Goal: Communication & Community: Answer question/provide support

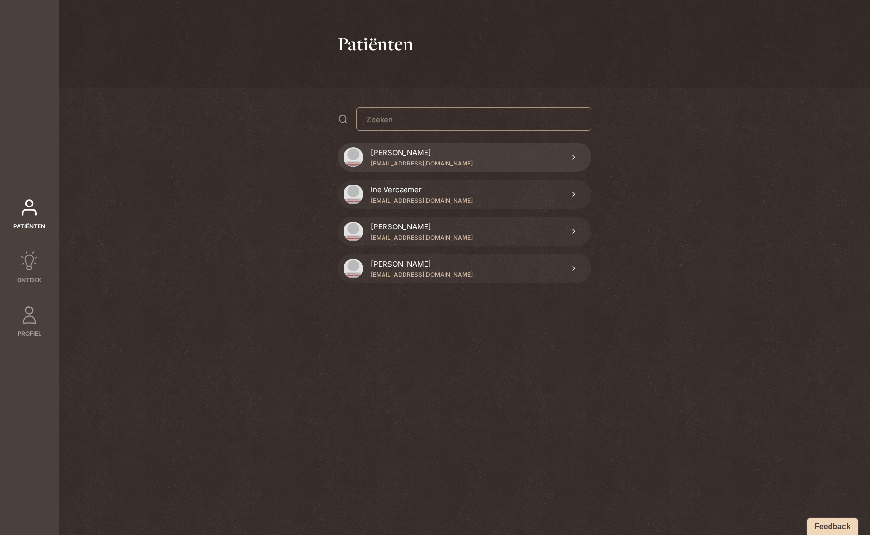
click at [475, 148] on link "[PERSON_NAME] [EMAIL_ADDRESS][DOMAIN_NAME]" at bounding box center [465, 156] width 254 height 29
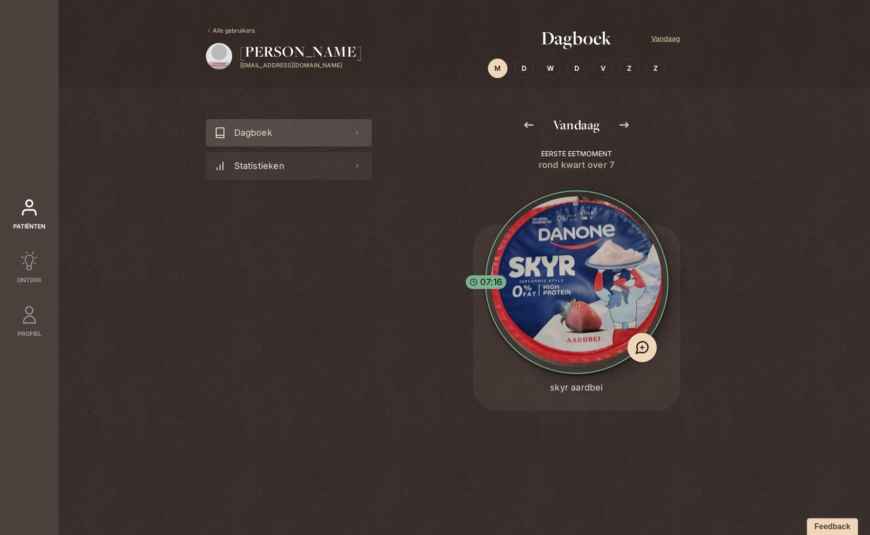
click at [529, 124] on icon at bounding box center [529, 125] width 12 height 12
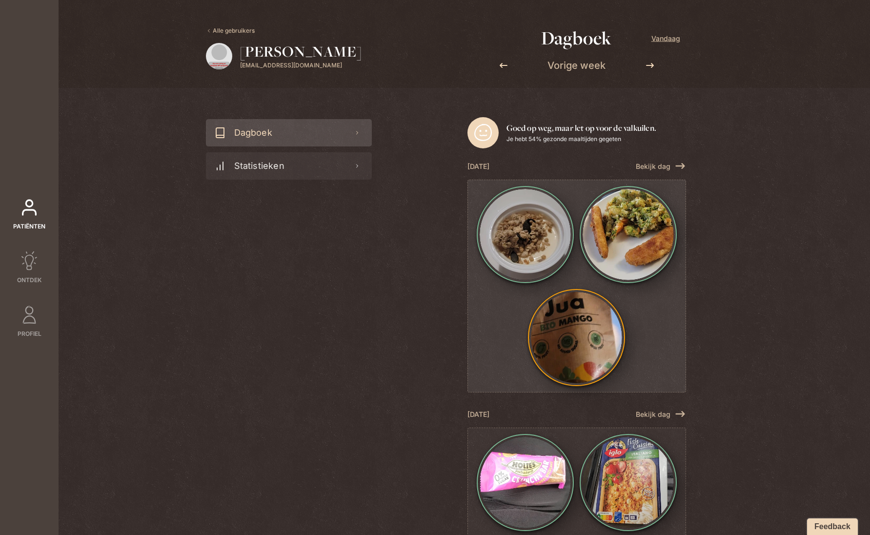
click at [609, 248] on img at bounding box center [627, 234] width 91 height 91
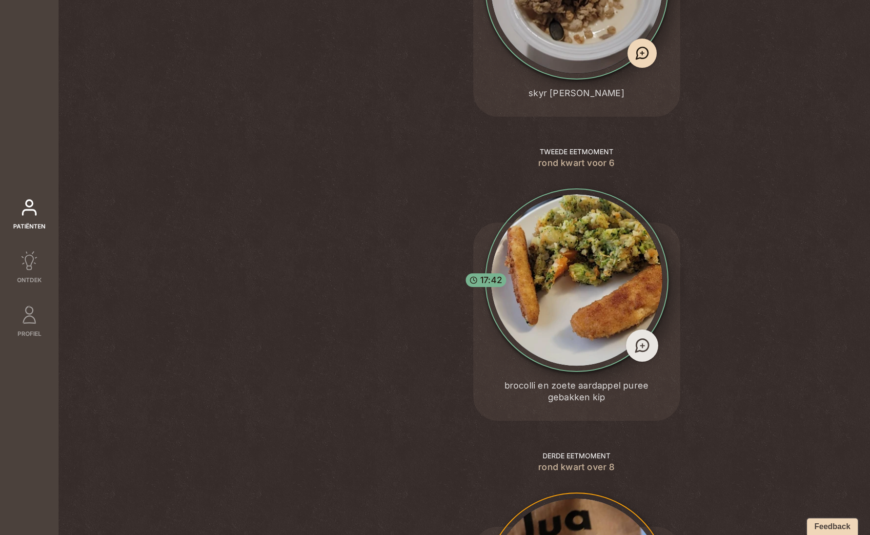
scroll to position [469, 0]
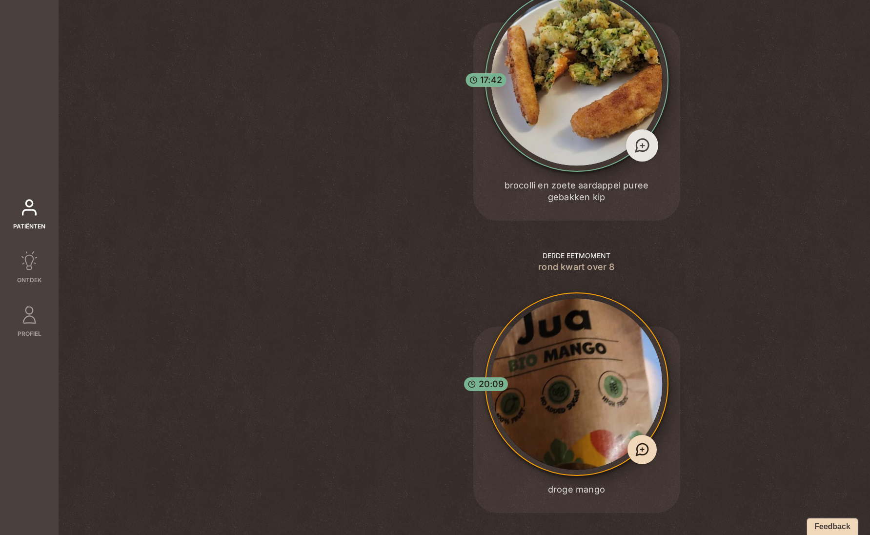
click at [640, 144] on span "+" at bounding box center [642, 145] width 6 height 13
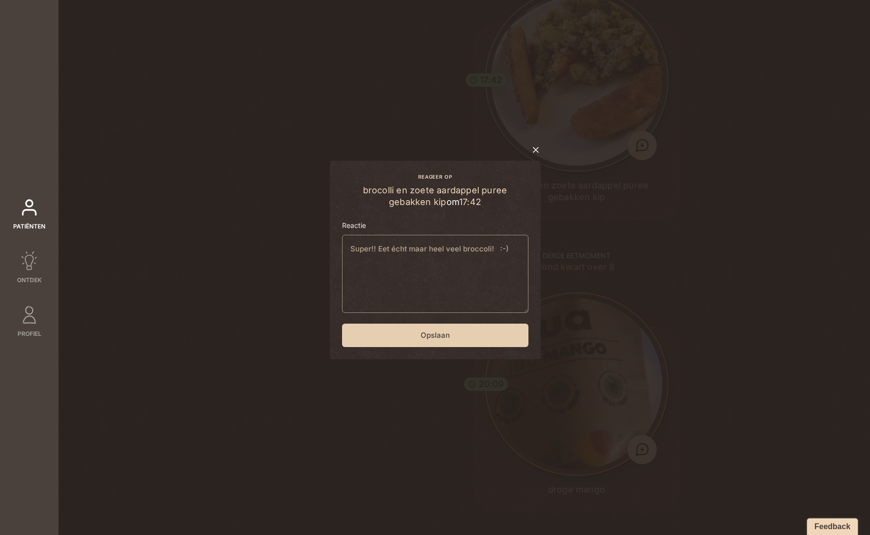
type textarea "Super!! Eet écht maar heel veel broccoli! :-)"
click at [437, 337] on button "Opslaan" at bounding box center [435, 334] width 186 height 23
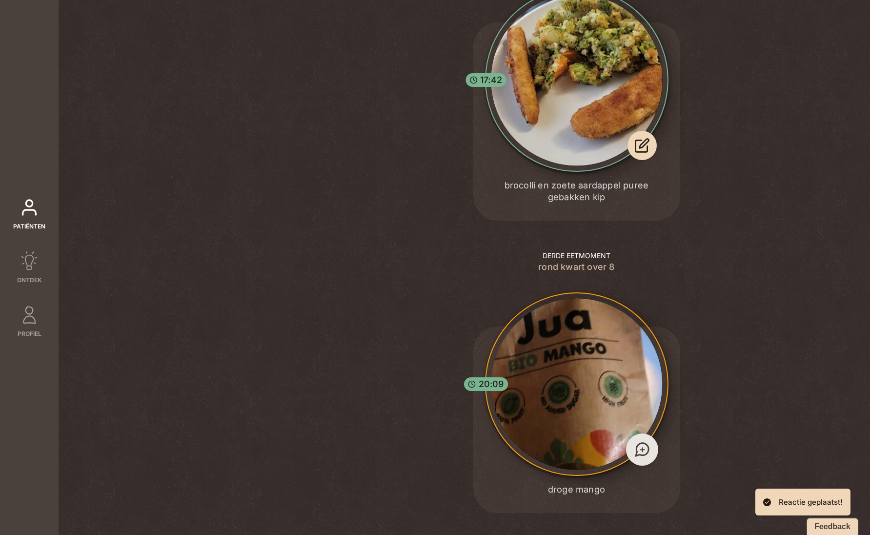
scroll to position [0, 0]
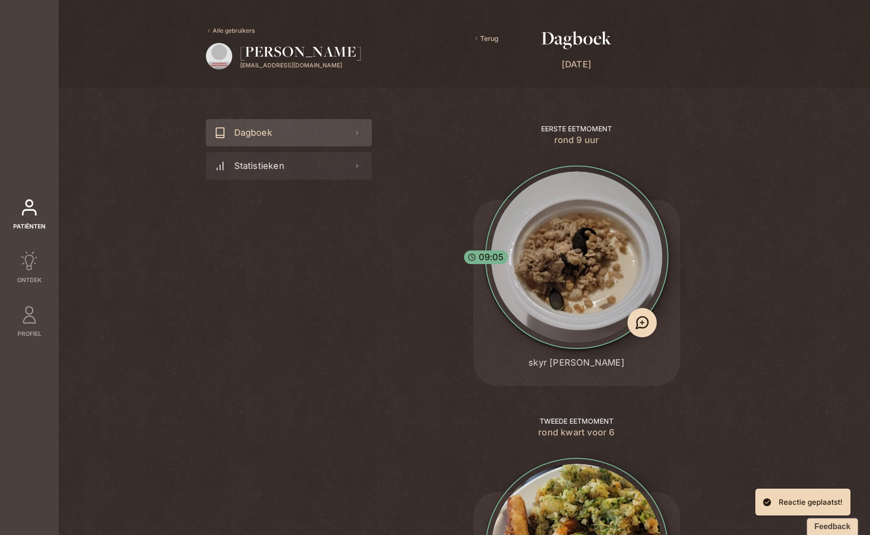
click at [477, 35] on span "Terug" at bounding box center [485, 38] width 25 height 11
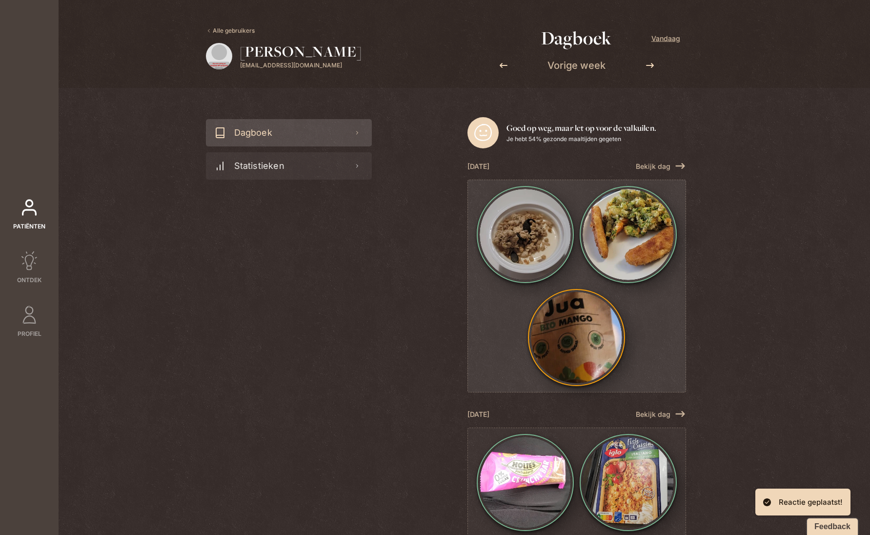
scroll to position [195, 0]
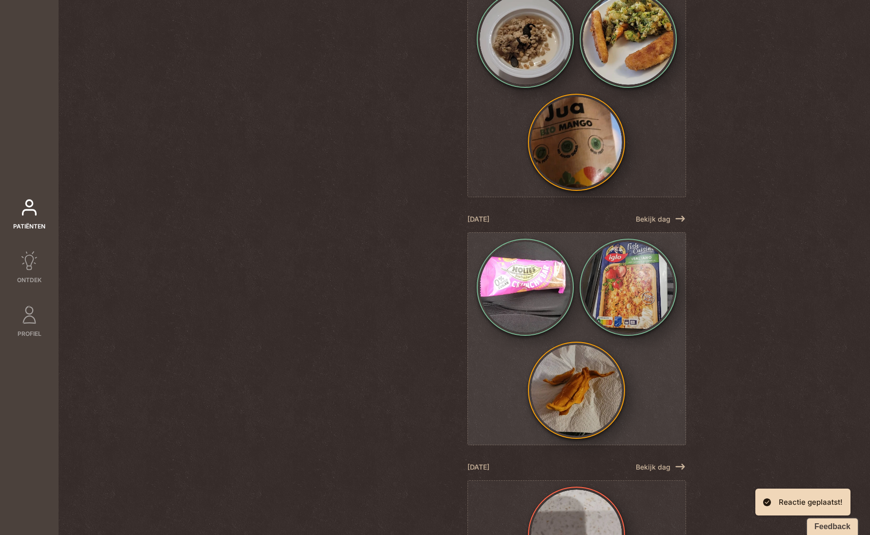
click at [627, 293] on img at bounding box center [627, 286] width 91 height 91
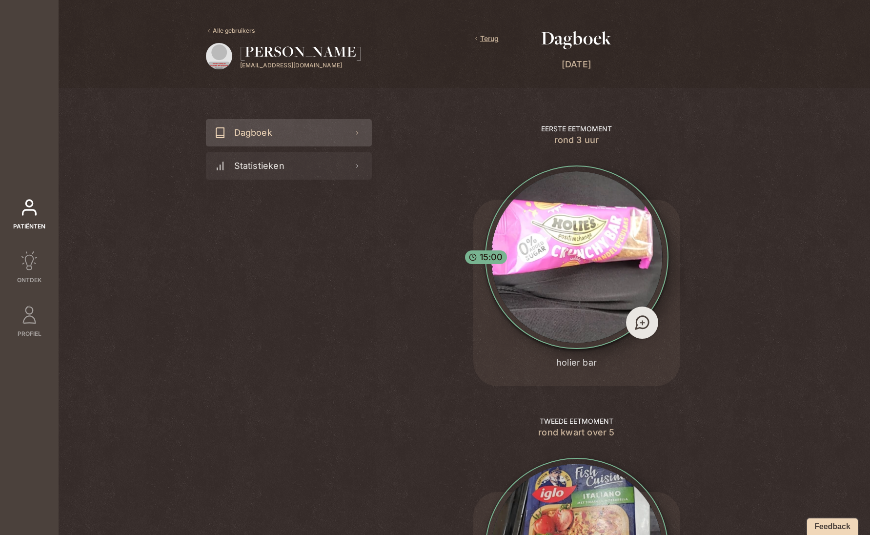
scroll to position [191, 0]
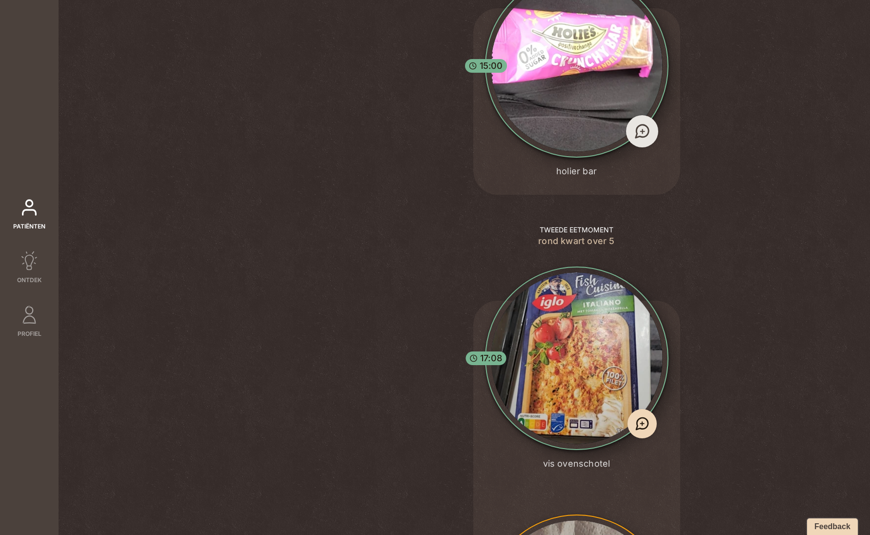
click at [635, 129] on icon at bounding box center [641, 130] width 17 height 17
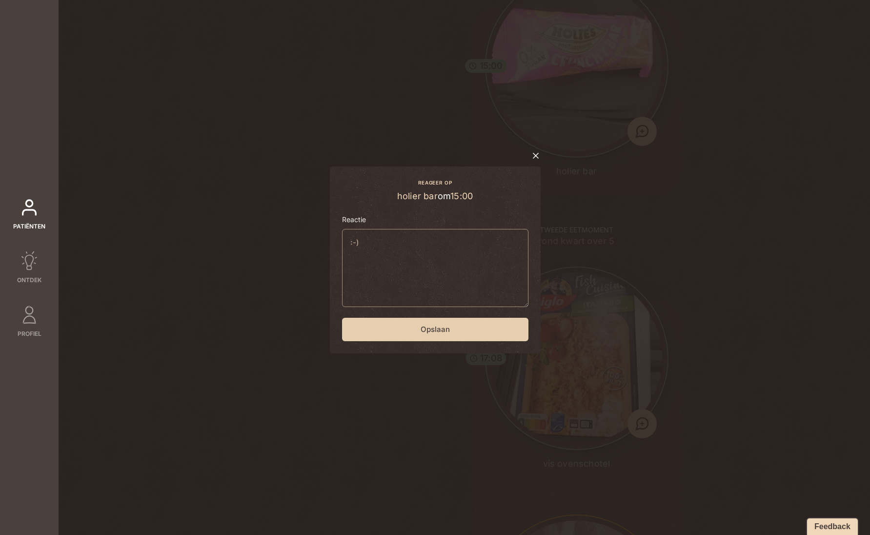
type textarea ":-)"
click at [401, 334] on button "Opslaan" at bounding box center [435, 329] width 186 height 23
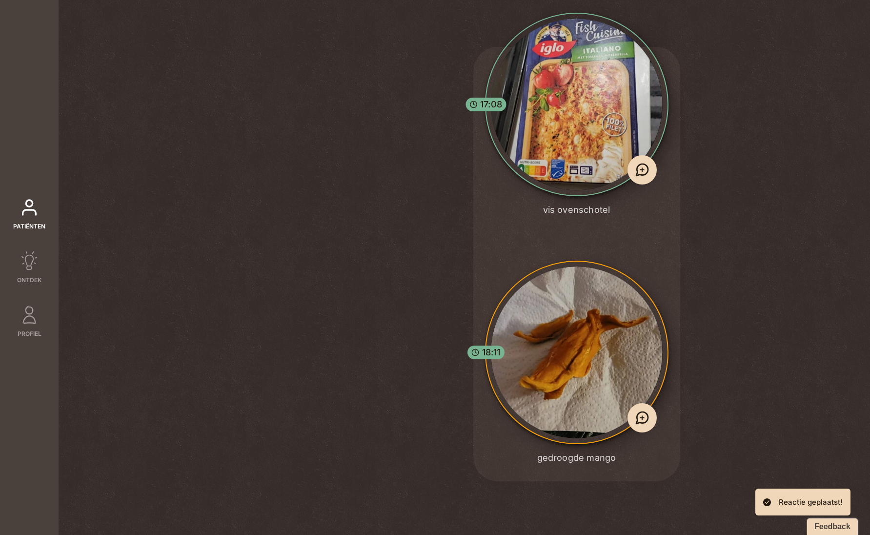
scroll to position [0, 0]
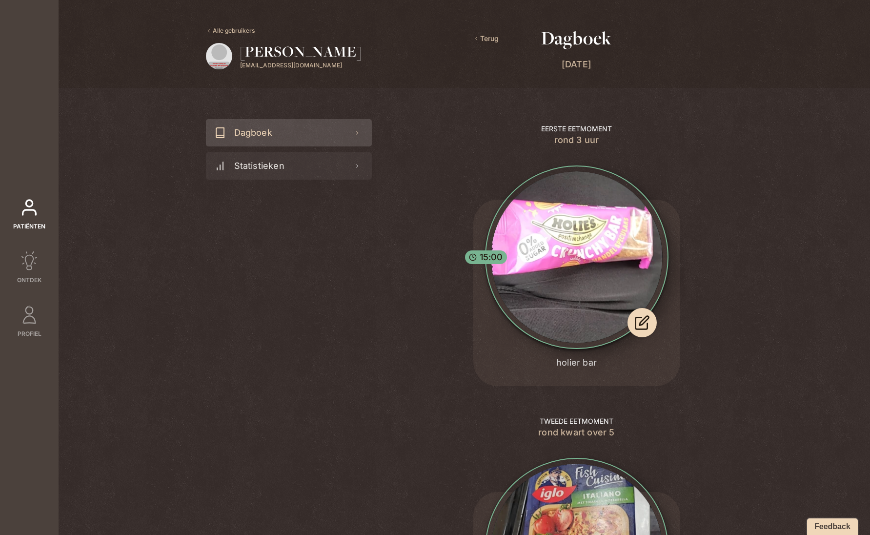
click at [481, 33] on span "Terug" at bounding box center [485, 38] width 25 height 11
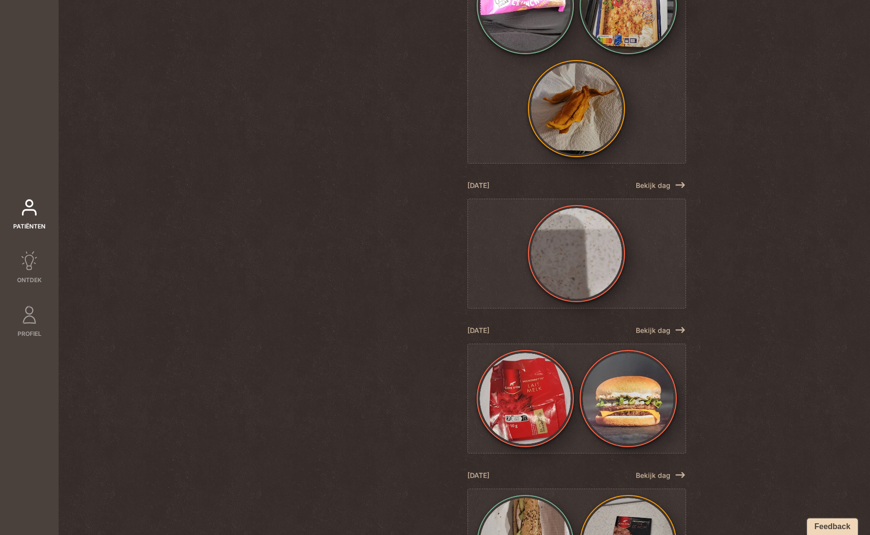
scroll to position [542, 0]
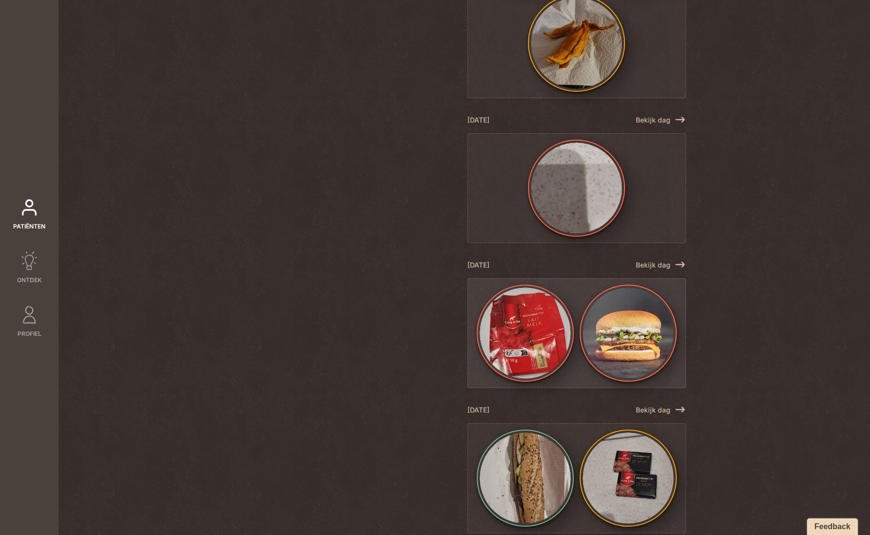
click at [559, 347] on img at bounding box center [525, 332] width 91 height 91
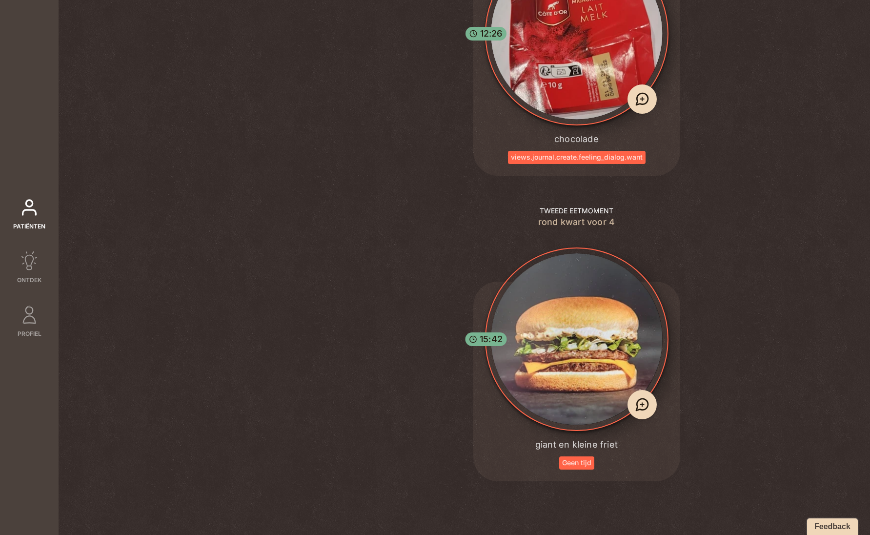
scroll to position [0, 0]
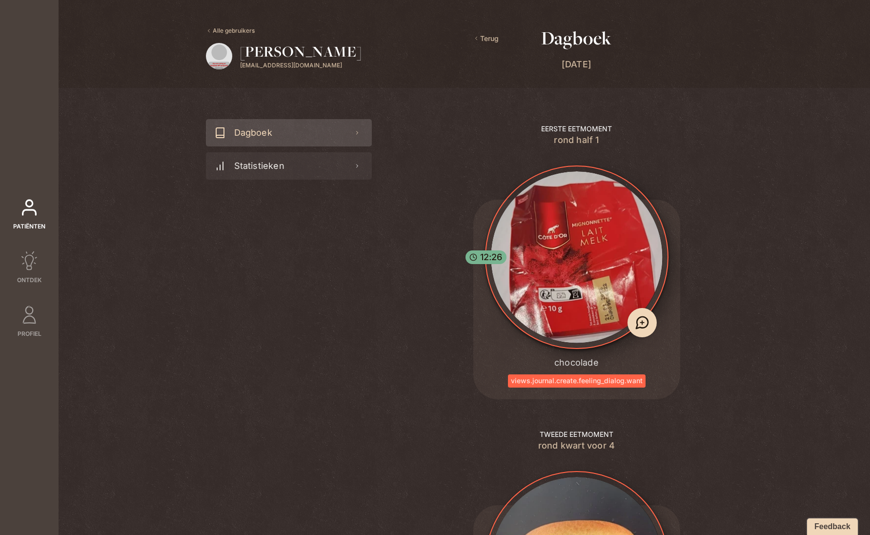
click at [481, 34] on span "Terug" at bounding box center [485, 38] width 25 height 11
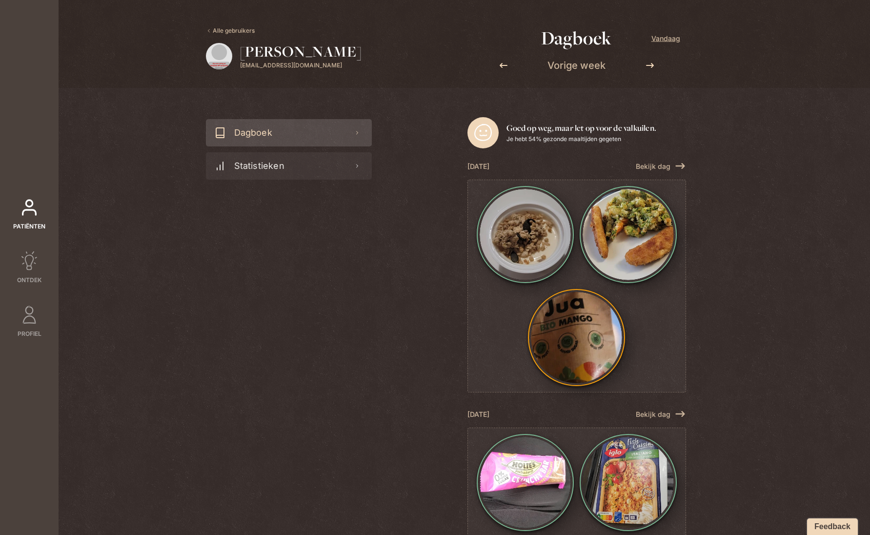
click at [231, 29] on link "Alle gebruikers" at bounding box center [230, 30] width 49 height 9
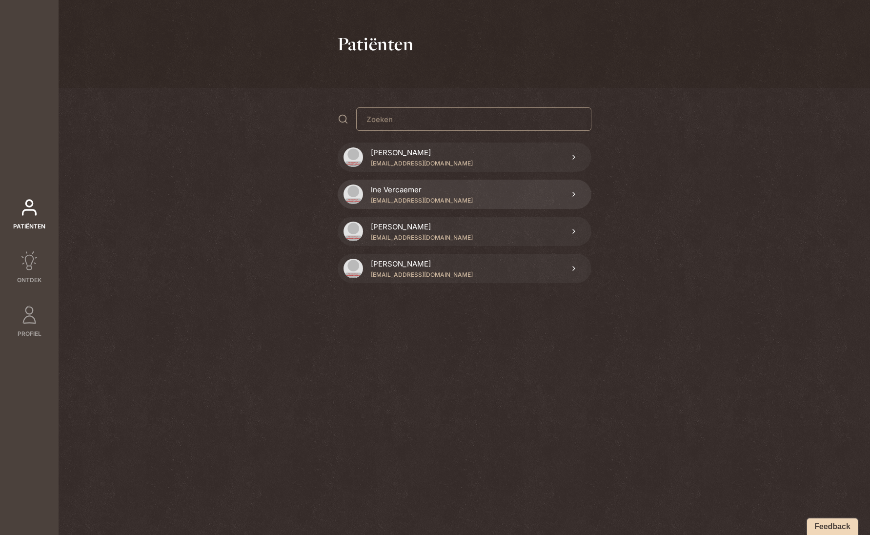
click at [402, 196] on p "[EMAIL_ADDRESS][DOMAIN_NAME]" at bounding box center [422, 200] width 102 height 9
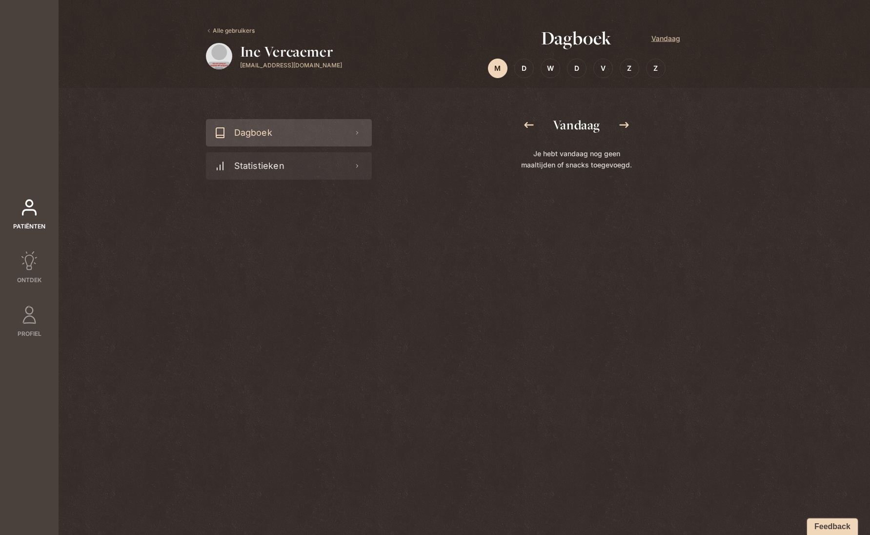
click at [525, 126] on icon at bounding box center [529, 125] width 12 height 12
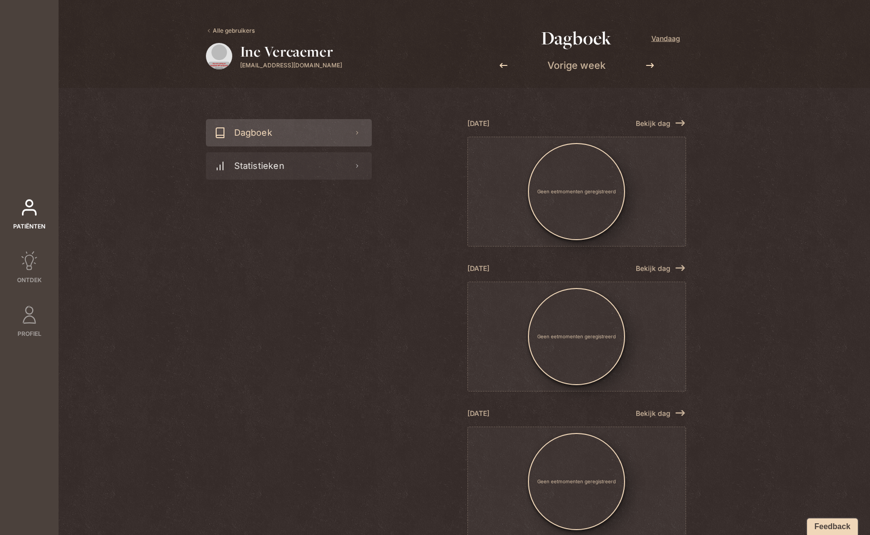
click at [218, 25] on div "Alle gebruikers [PERSON_NAME] [EMAIL_ADDRESS][DOMAIN_NAME]" at bounding box center [289, 44] width 166 height 88
click at [217, 30] on link "Alle gebruikers" at bounding box center [230, 30] width 49 height 9
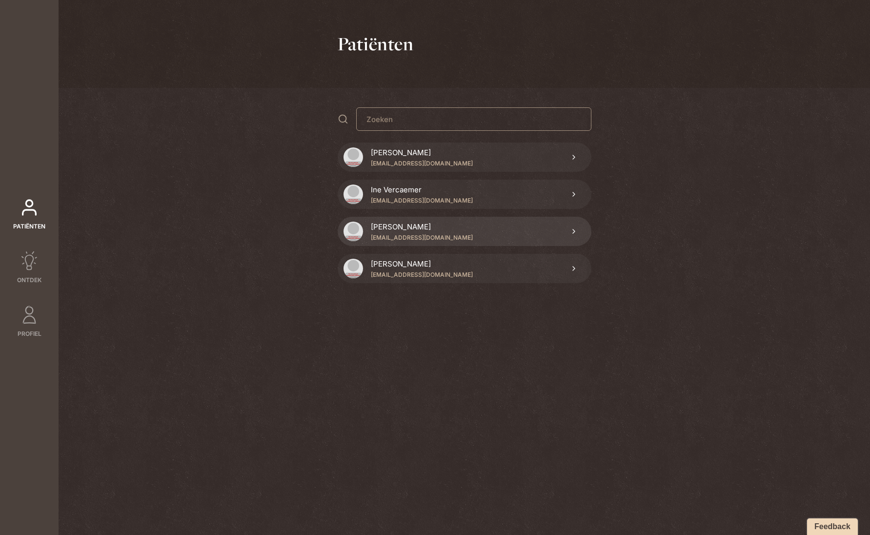
click at [396, 227] on p "[PERSON_NAME]" at bounding box center [401, 226] width 60 height 11
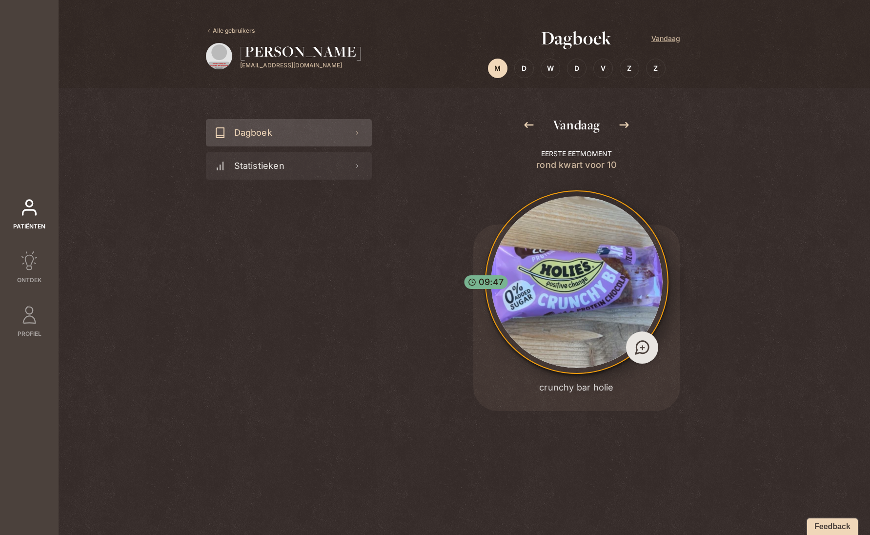
click at [642, 346] on span "+" at bounding box center [642, 347] width 6 height 13
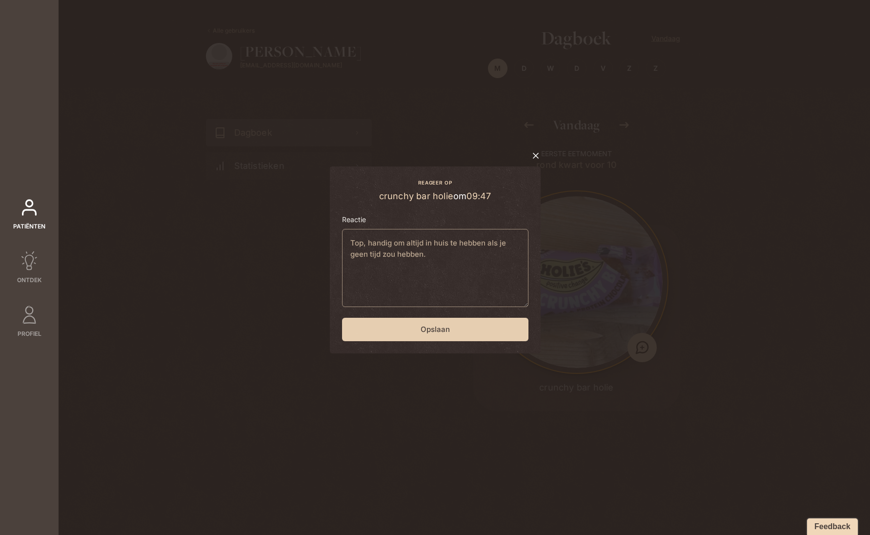
type textarea "Top, handig om altijd in huis te hebben als je geen tijd zou hebben."
click at [475, 325] on button "Opslaan" at bounding box center [435, 329] width 186 height 23
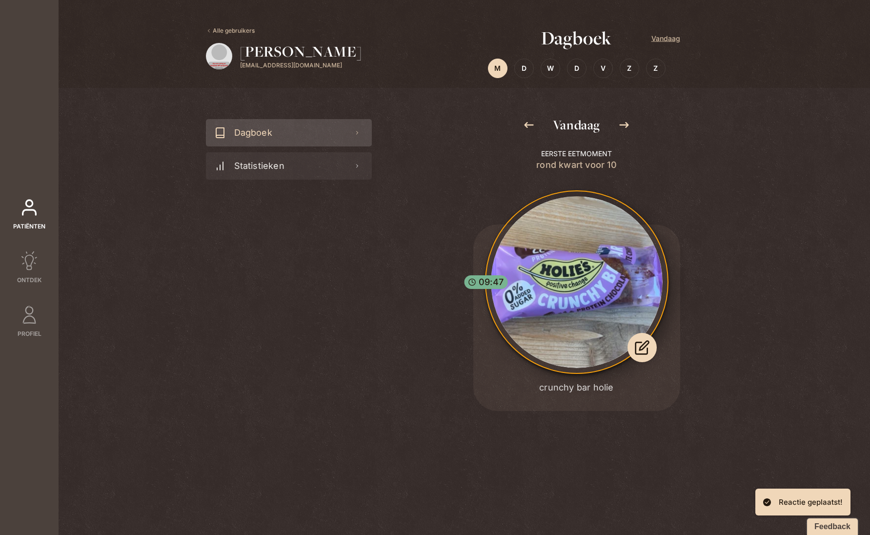
click at [532, 126] on icon at bounding box center [529, 125] width 12 height 12
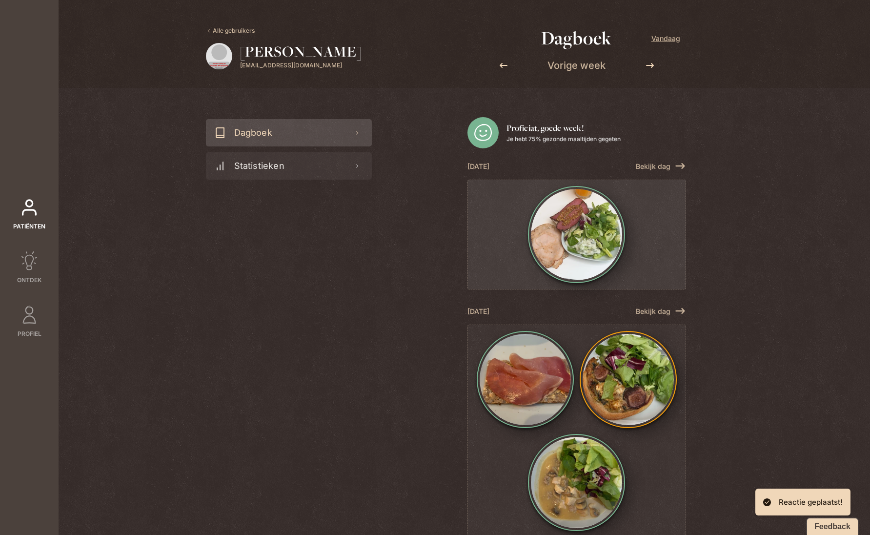
click at [555, 213] on img at bounding box center [576, 234] width 91 height 91
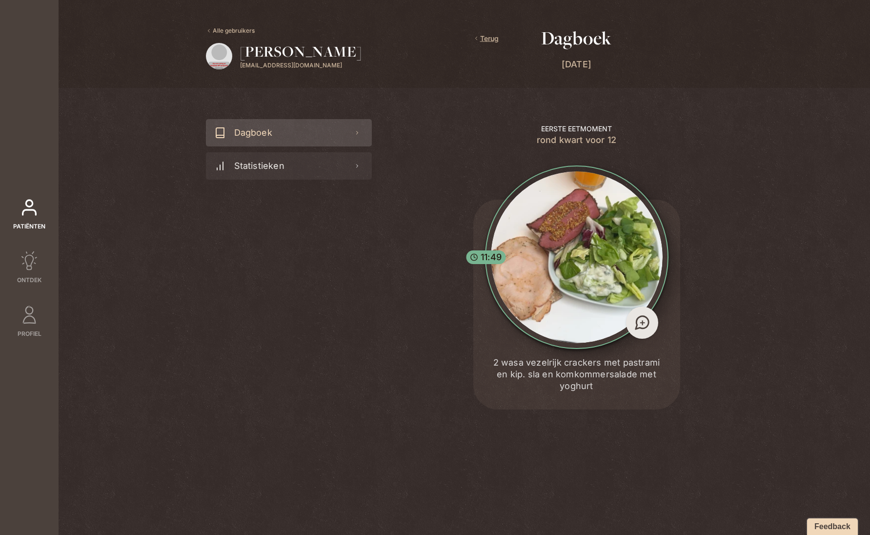
click at [639, 322] on span "+" at bounding box center [642, 322] width 6 height 13
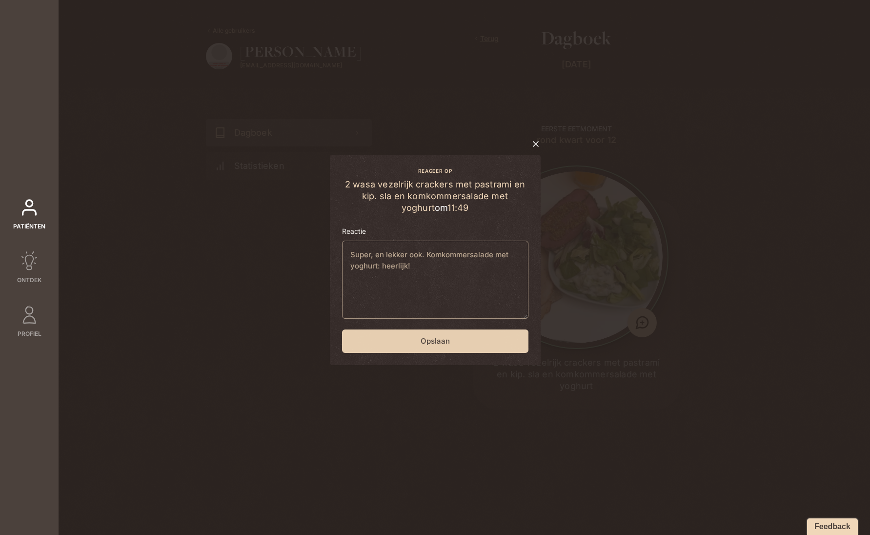
type textarea "Super, en lekker ook. Komkommersalade met yoghurt: heerlijk!"
click at [477, 339] on button "Opslaan" at bounding box center [435, 340] width 186 height 23
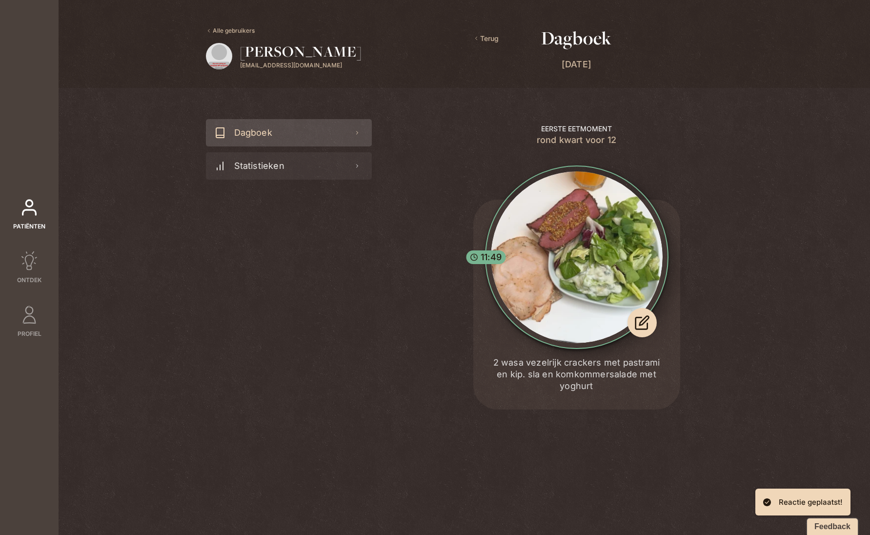
click at [492, 38] on span "Terug" at bounding box center [485, 38] width 25 height 11
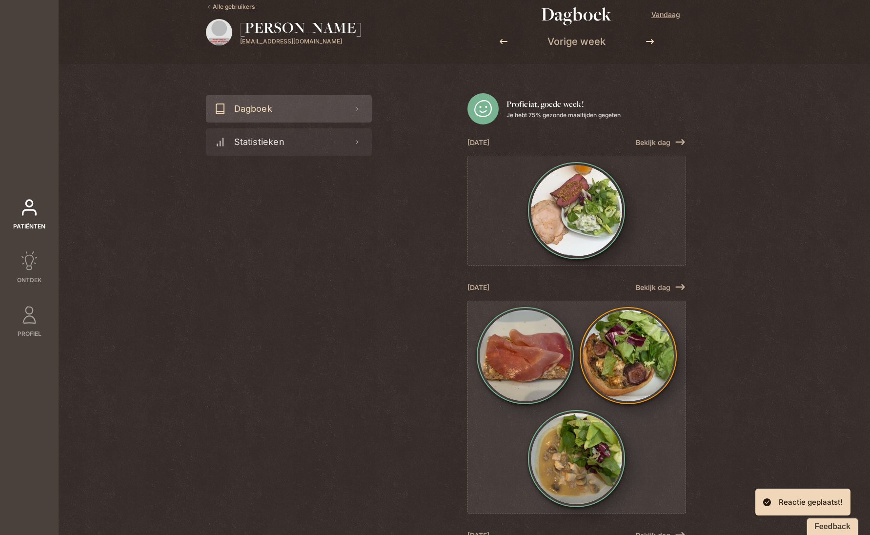
scroll to position [42, 0]
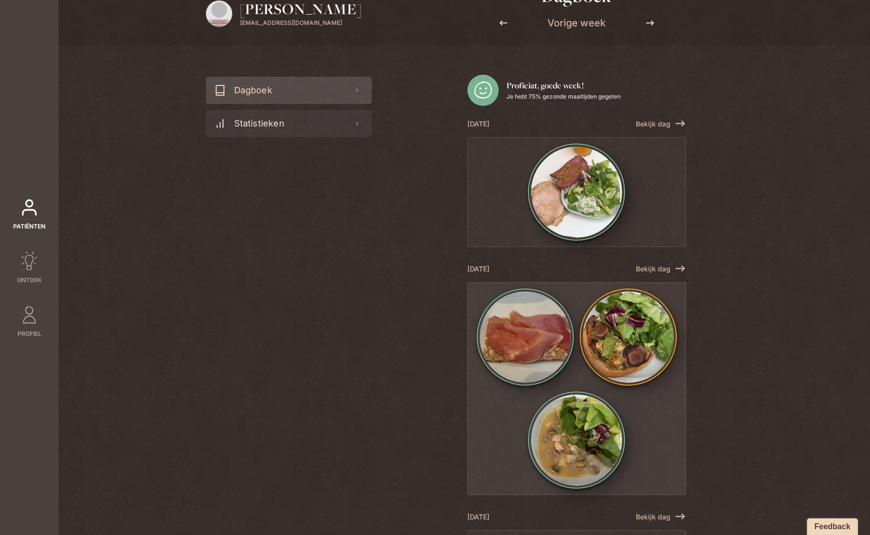
click at [596, 331] on img at bounding box center [627, 336] width 91 height 91
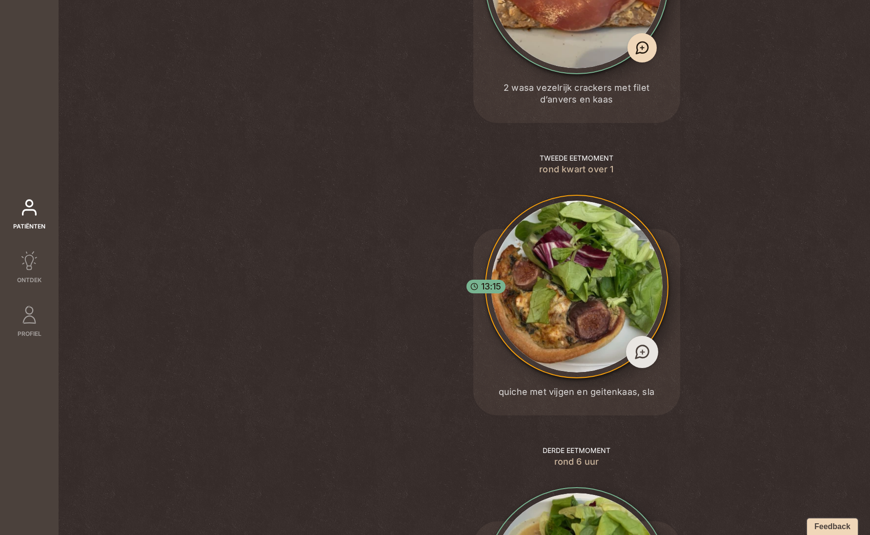
scroll to position [501, 0]
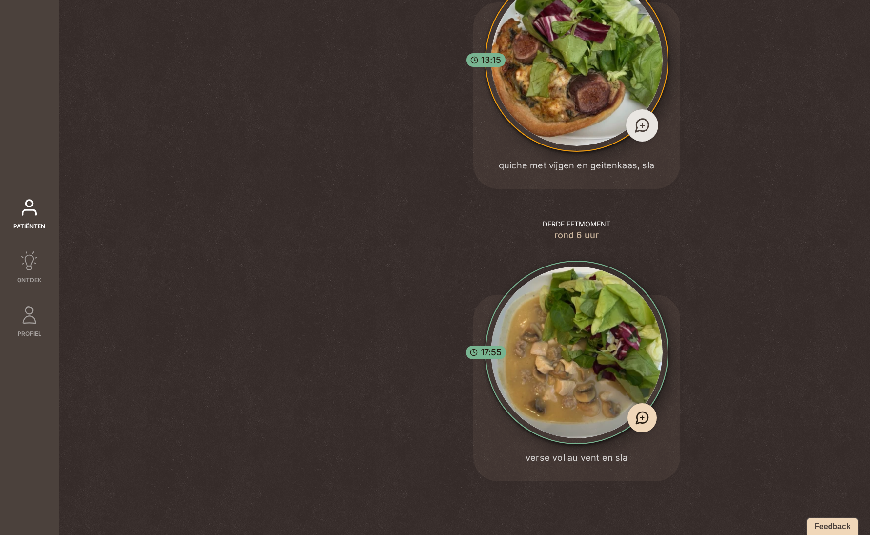
click at [639, 128] on span "+" at bounding box center [642, 125] width 6 height 13
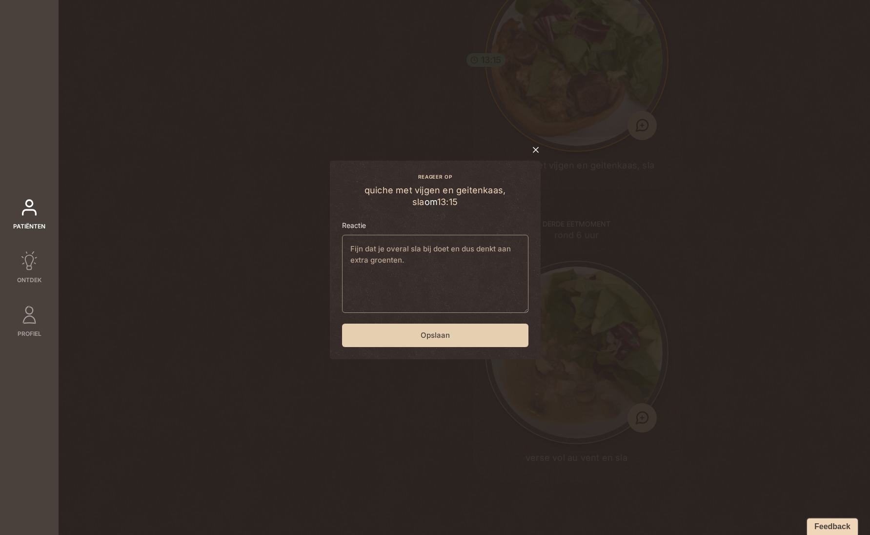
type textarea "Fijn dat je overal sla bij doet en dus denkt aan extra groenten."
click at [458, 331] on button "Opslaan" at bounding box center [435, 334] width 186 height 23
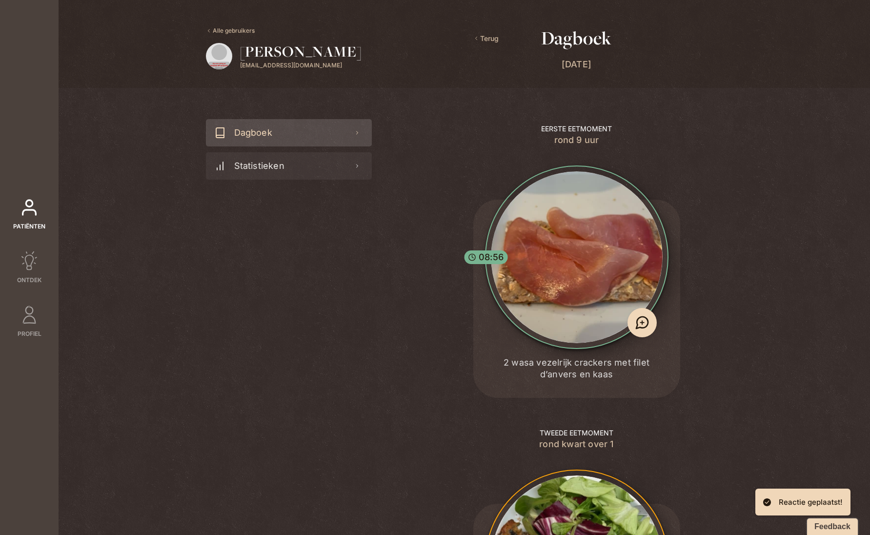
click at [487, 38] on span "Terug" at bounding box center [485, 38] width 25 height 11
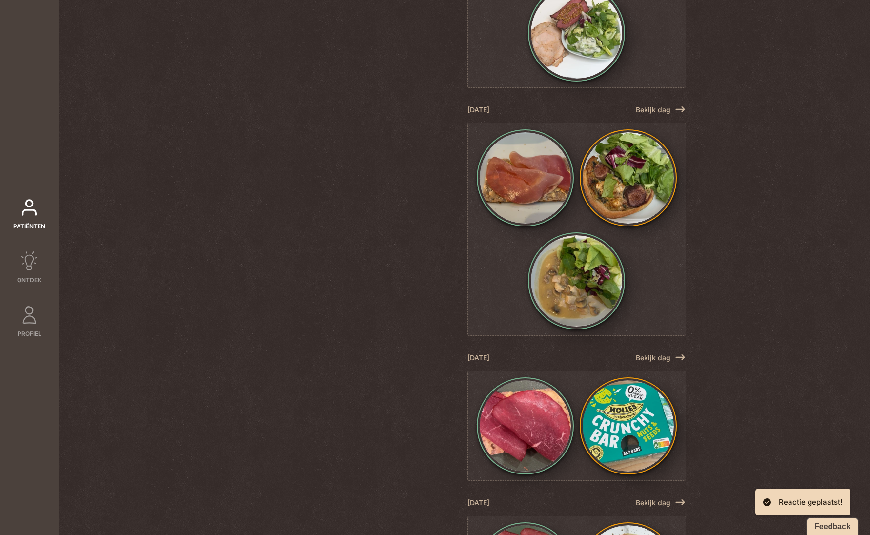
scroll to position [390, 0]
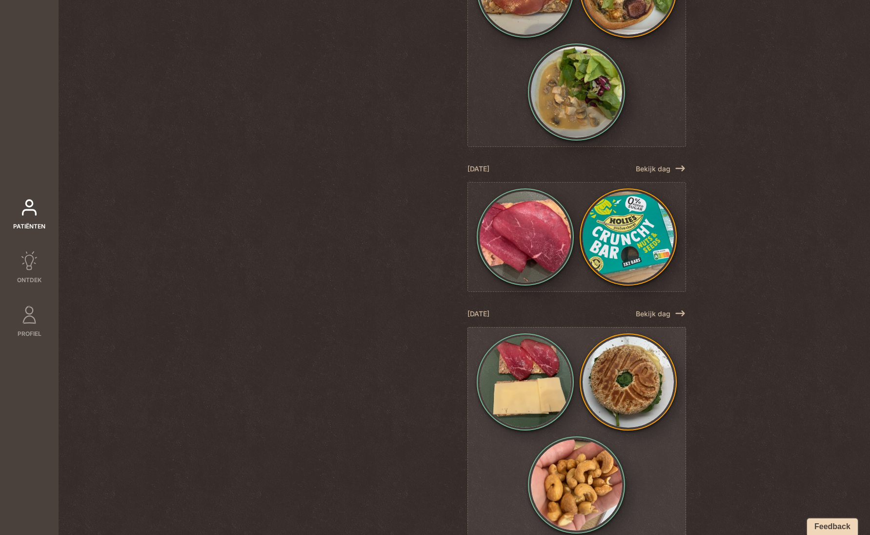
click at [582, 367] on img at bounding box center [627, 381] width 91 height 91
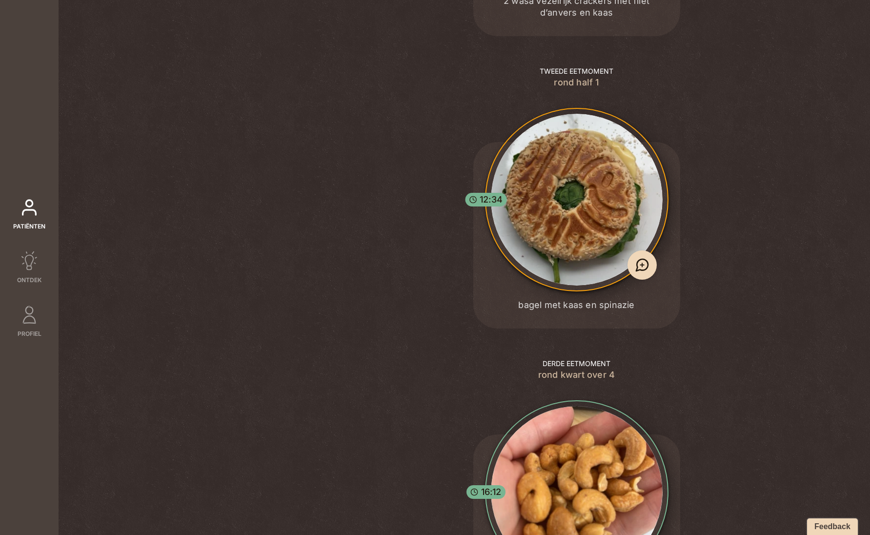
scroll to position [501, 0]
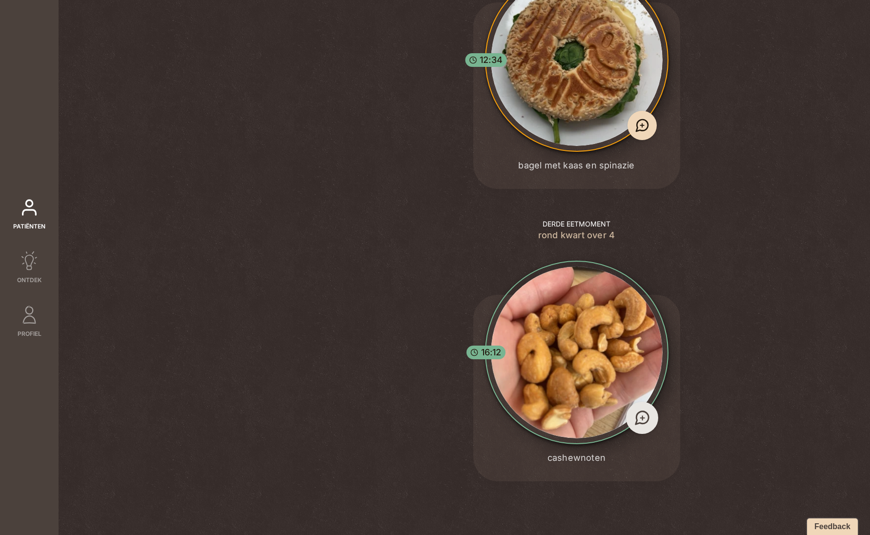
click at [645, 416] on icon at bounding box center [641, 417] width 13 height 13
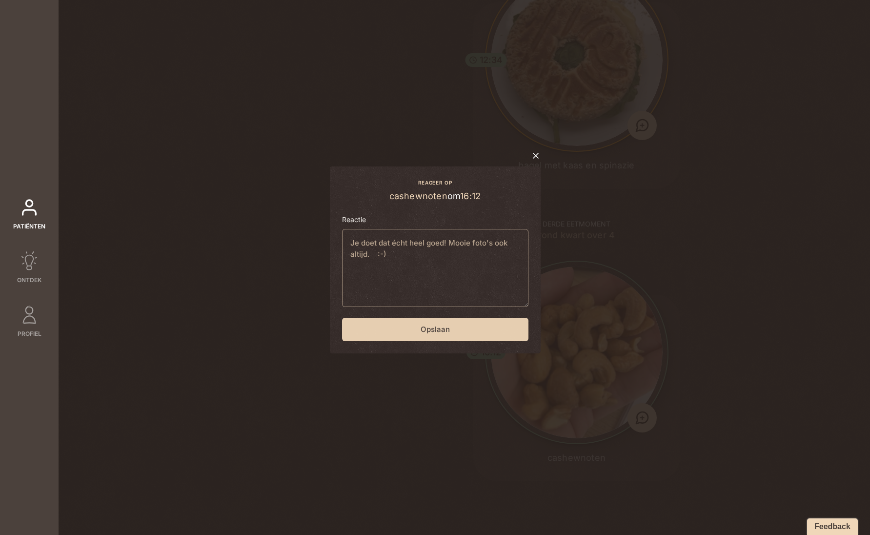
type textarea "Je doet dat écht heel goed! Mooie foto's ook altijd. :-)"
click at [462, 327] on button "Opslaan" at bounding box center [435, 329] width 186 height 23
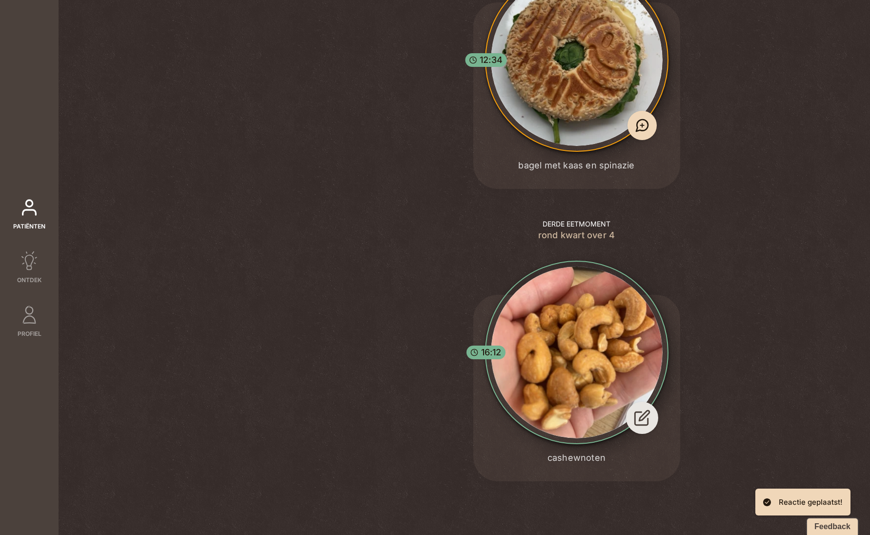
scroll to position [0, 0]
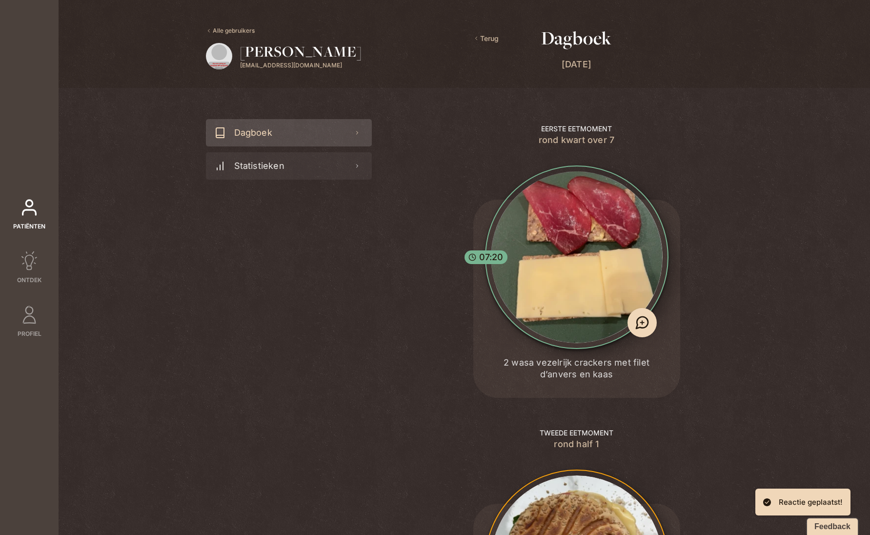
click at [473, 35] on icon at bounding box center [476, 38] width 6 height 6
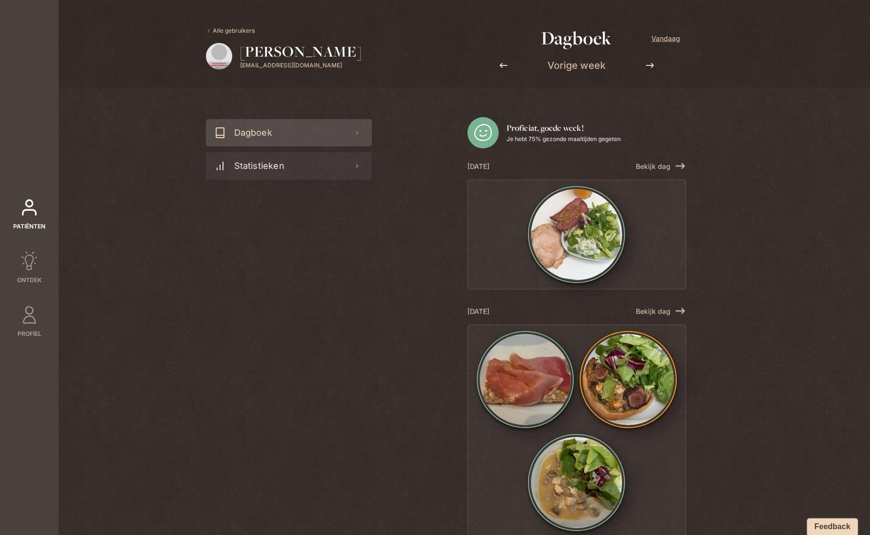
click at [222, 30] on link "Alle gebruikers" at bounding box center [230, 30] width 49 height 9
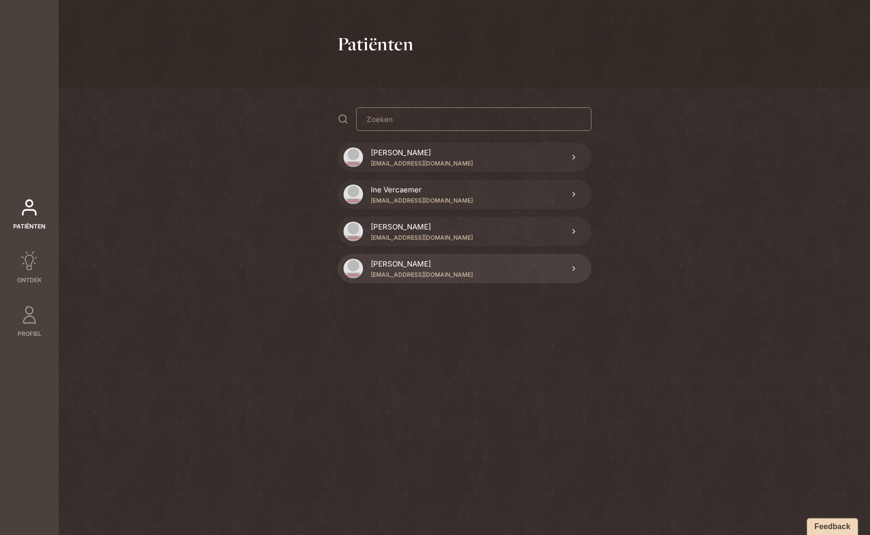
click at [386, 271] on p "[EMAIL_ADDRESS][DOMAIN_NAME]" at bounding box center [422, 274] width 102 height 9
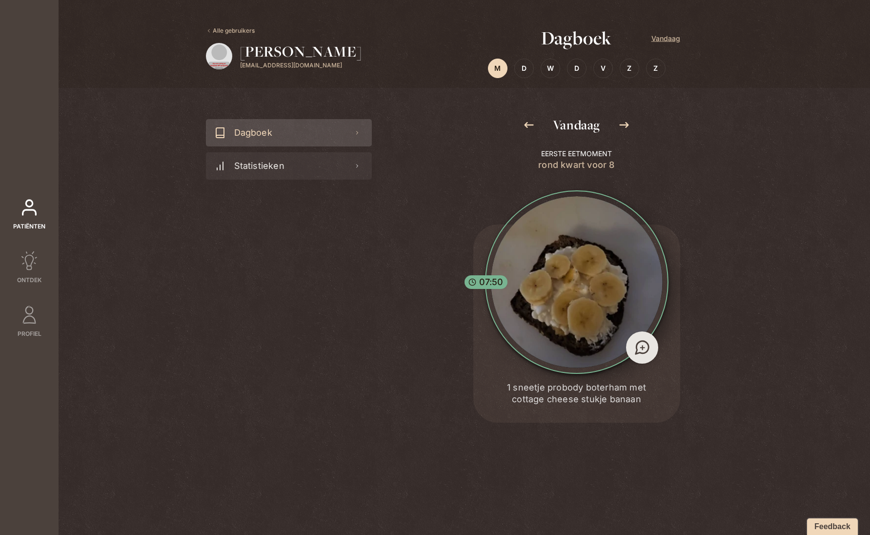
click at [645, 353] on span "+" at bounding box center [642, 347] width 6 height 13
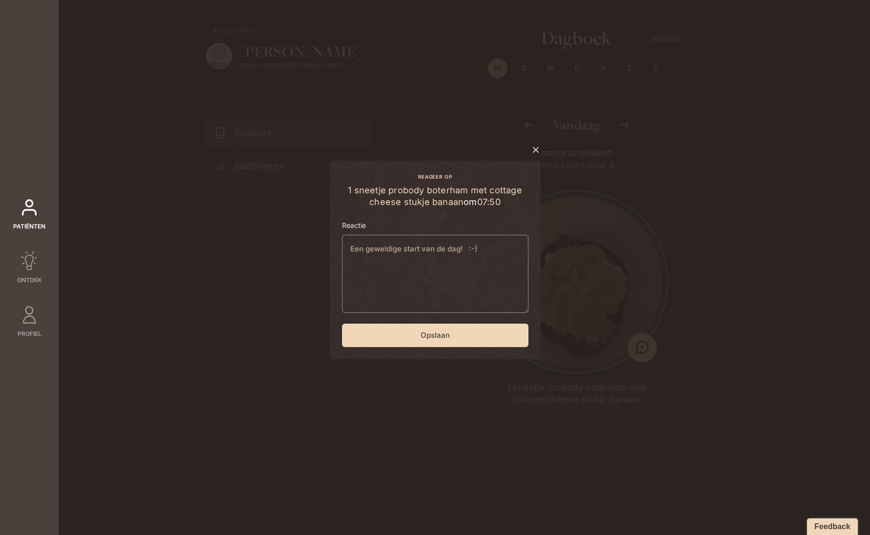
type textarea "Een geweldige start van de dag! :-)"
click at [431, 322] on div "Reageer op 1 sneetje probody boterham met cottage cheese stukje banaan om 07:50…" at bounding box center [435, 260] width 211 height 199
click at [433, 334] on button "Opslaan" at bounding box center [435, 334] width 186 height 23
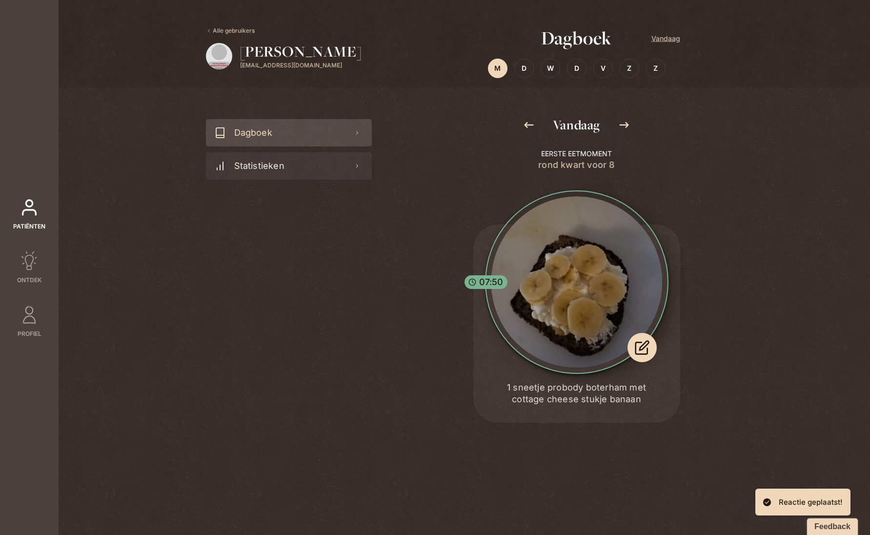
click at [529, 124] on icon at bounding box center [528, 125] width 9 height 6
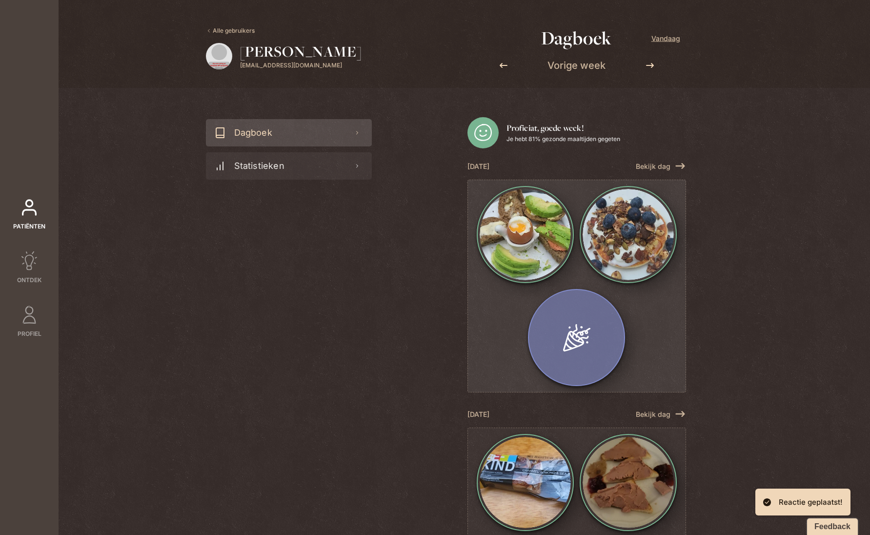
click at [592, 259] on img at bounding box center [627, 234] width 91 height 91
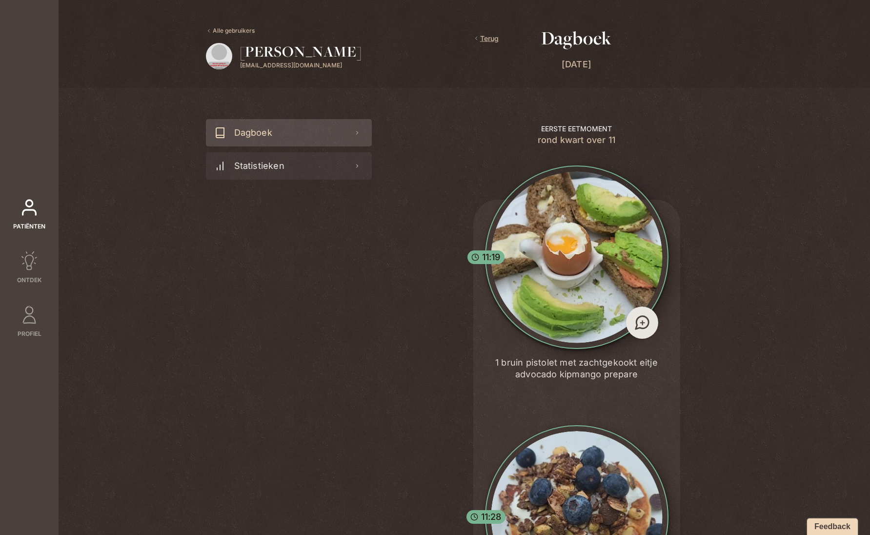
click at [640, 323] on span "+" at bounding box center [642, 322] width 6 height 13
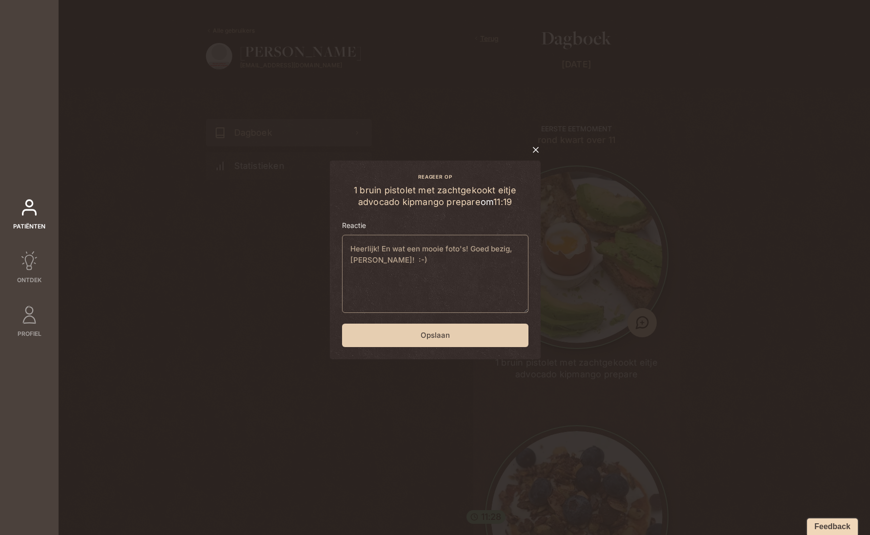
type textarea "Heerlijk! En wat een mooie foto's! Goed bezig, [PERSON_NAME]! :-)"
click at [487, 331] on button "Opslaan" at bounding box center [435, 334] width 186 height 23
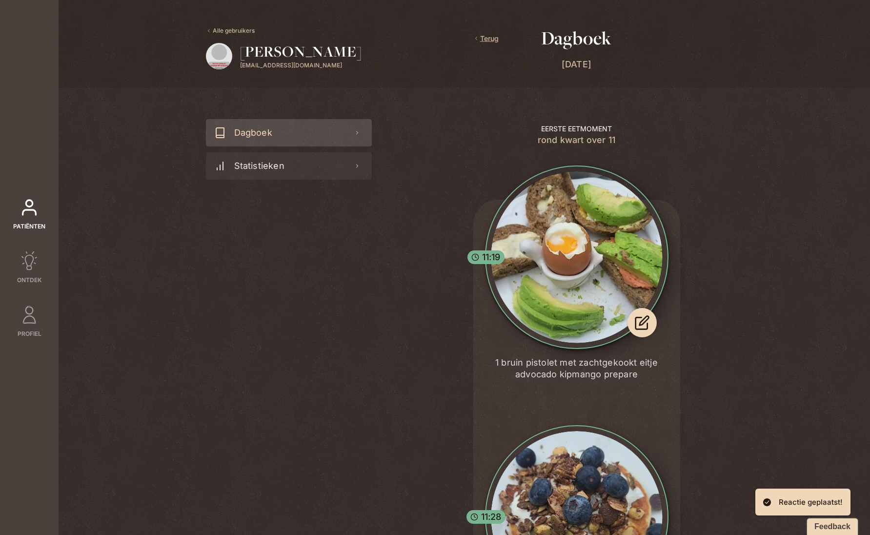
scroll to position [287, 0]
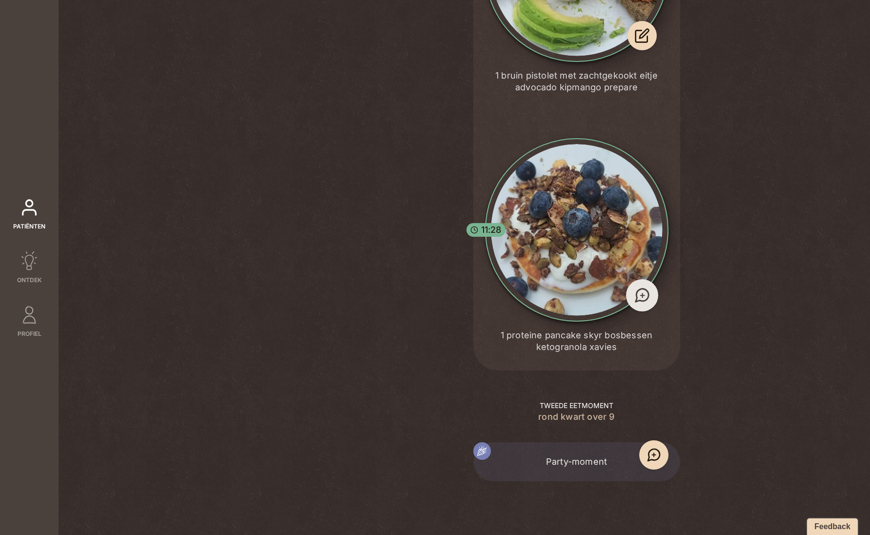
click at [641, 299] on span "+" at bounding box center [642, 294] width 6 height 13
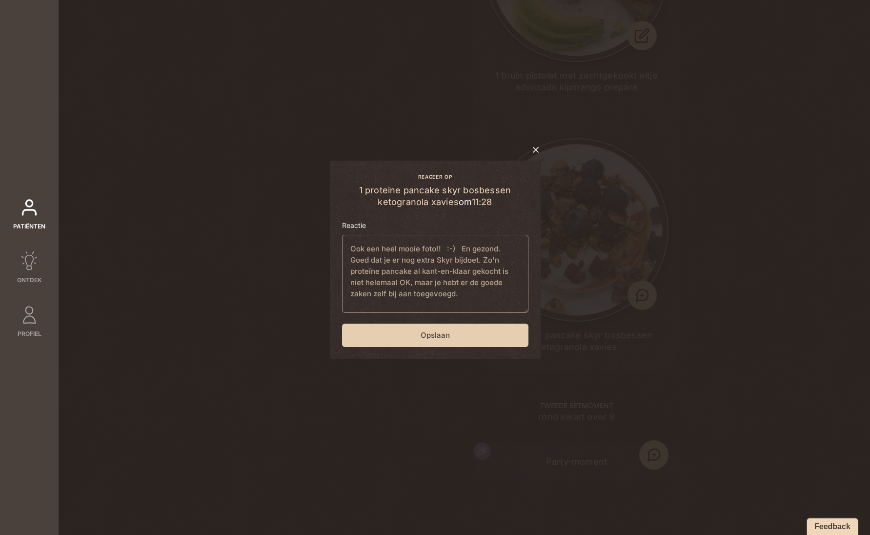
type textarea "Ook een heel mooie foto!! :-) En gezond. Goed dat je er nog extra Skyr bijdoet.…"
click at [442, 338] on button "Opslaan" at bounding box center [435, 334] width 186 height 23
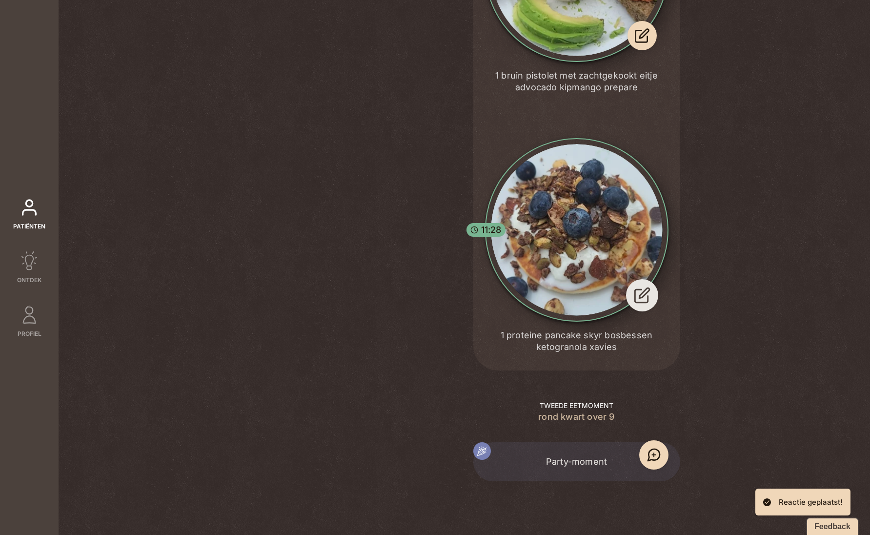
scroll to position [0, 0]
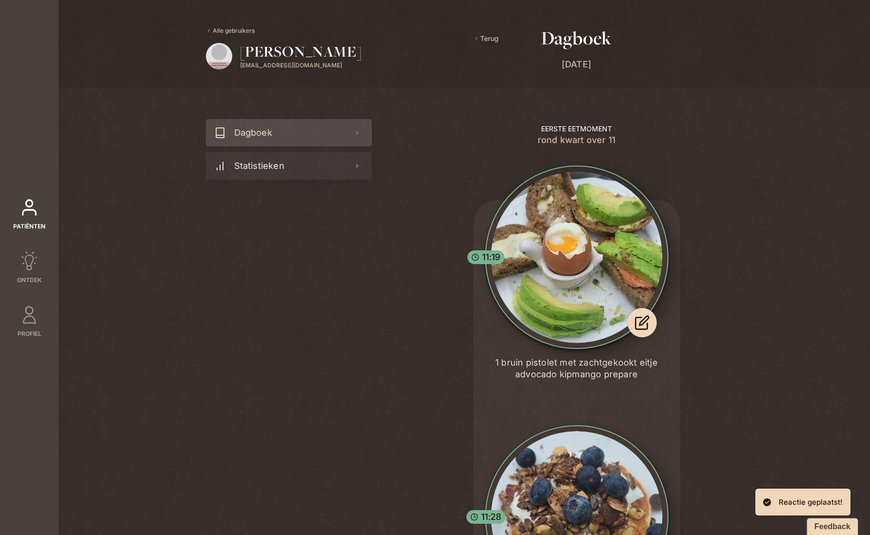
click at [484, 42] on span "Terug" at bounding box center [485, 38] width 25 height 11
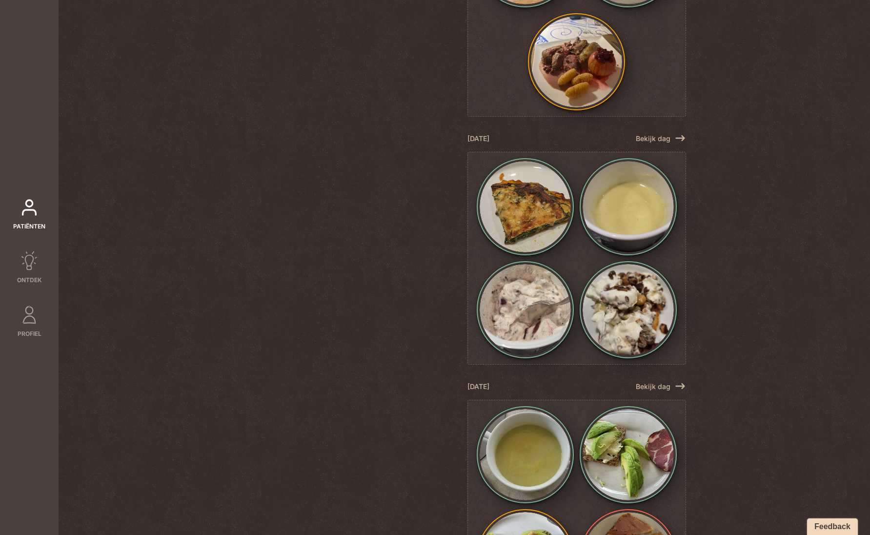
scroll to position [709, 0]
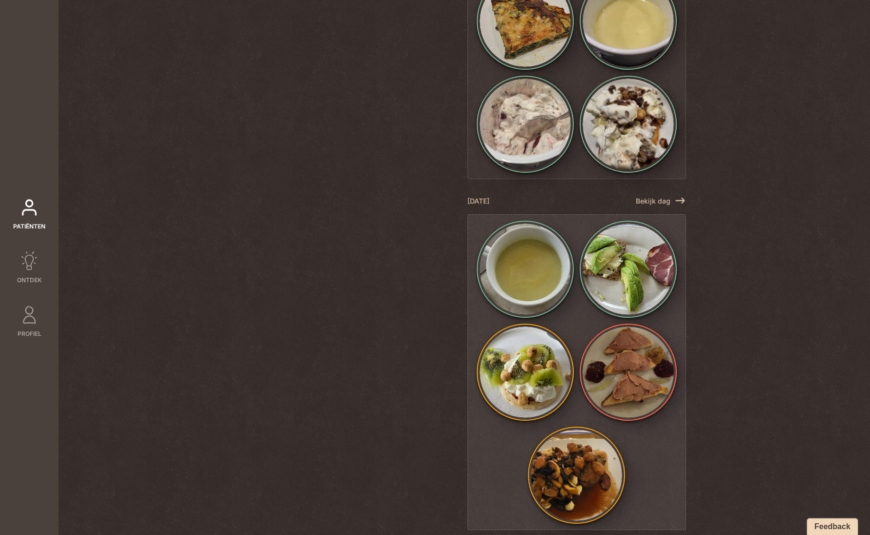
click at [622, 383] on img at bounding box center [627, 371] width 91 height 91
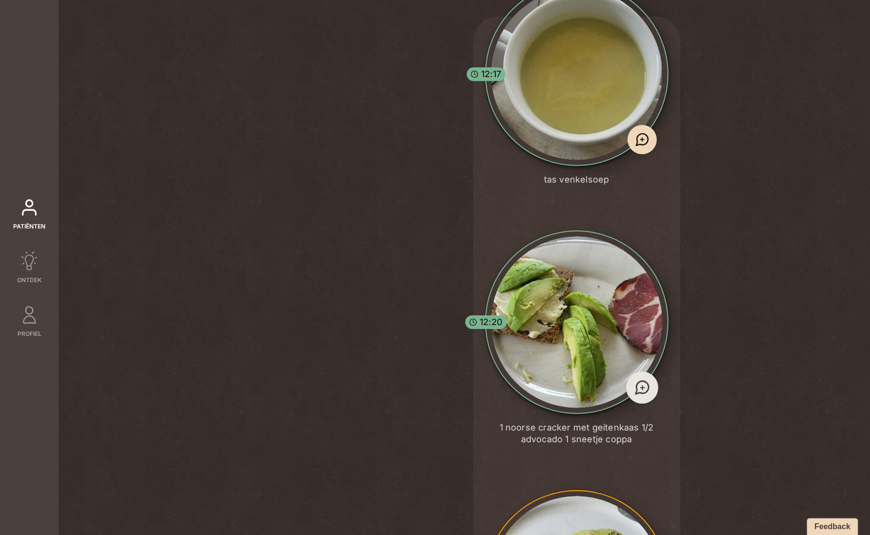
scroll to position [0, 0]
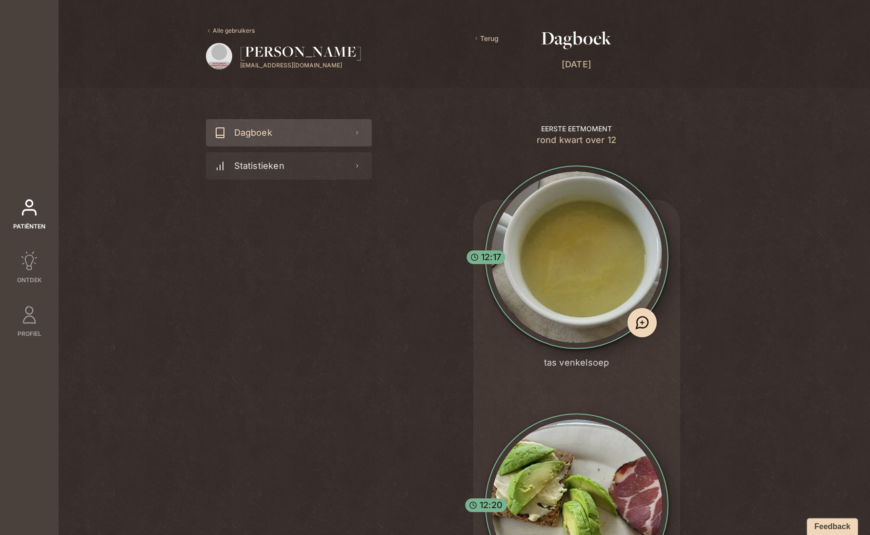
click at [488, 37] on span "Terug" at bounding box center [485, 38] width 25 height 11
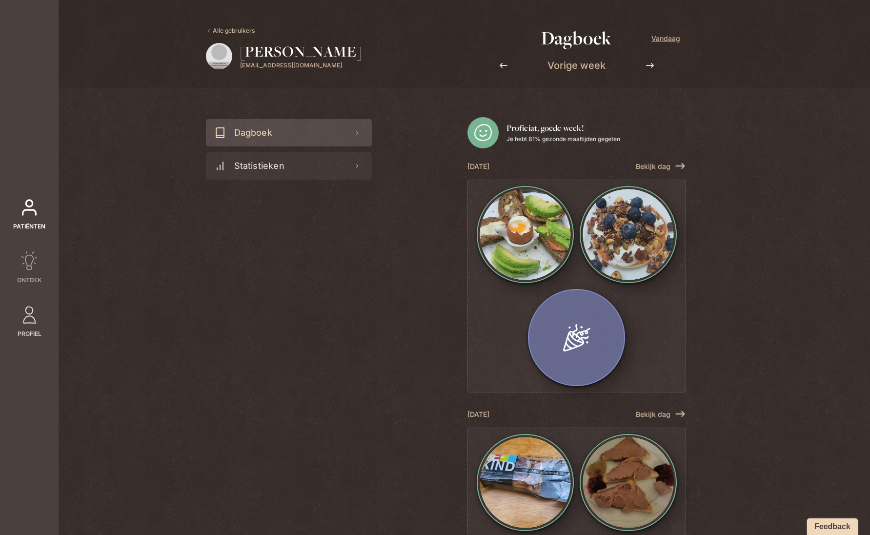
click at [27, 328] on link "Profiel" at bounding box center [29, 321] width 59 height 33
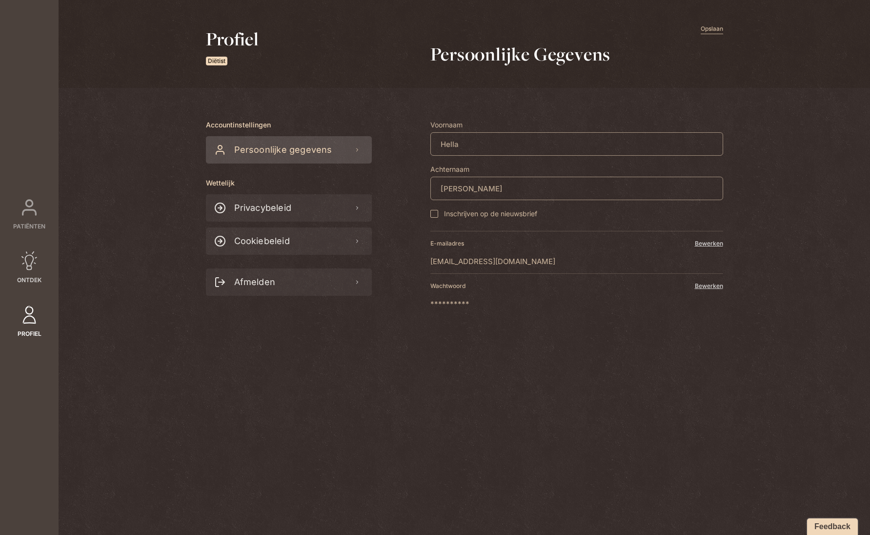
click at [22, 261] on icon at bounding box center [30, 261] width 20 height 20
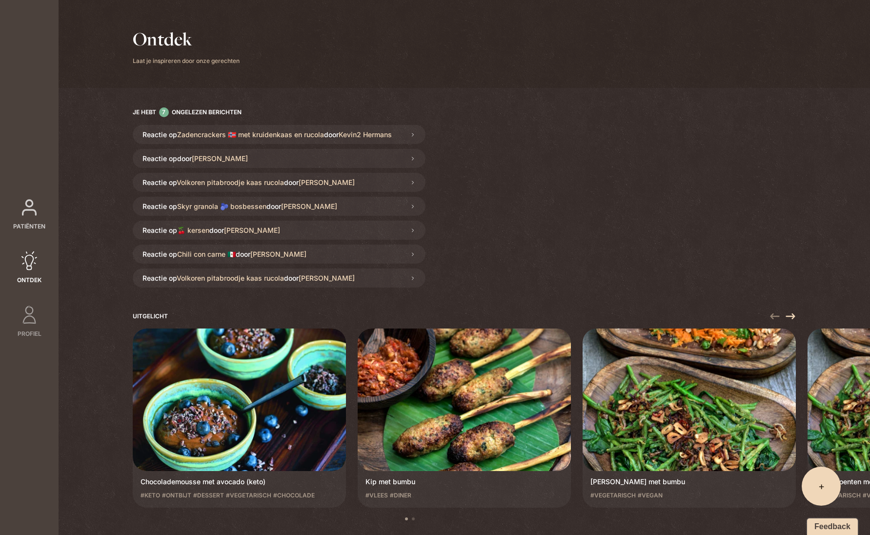
click at [33, 212] on icon at bounding box center [30, 208] width 20 height 20
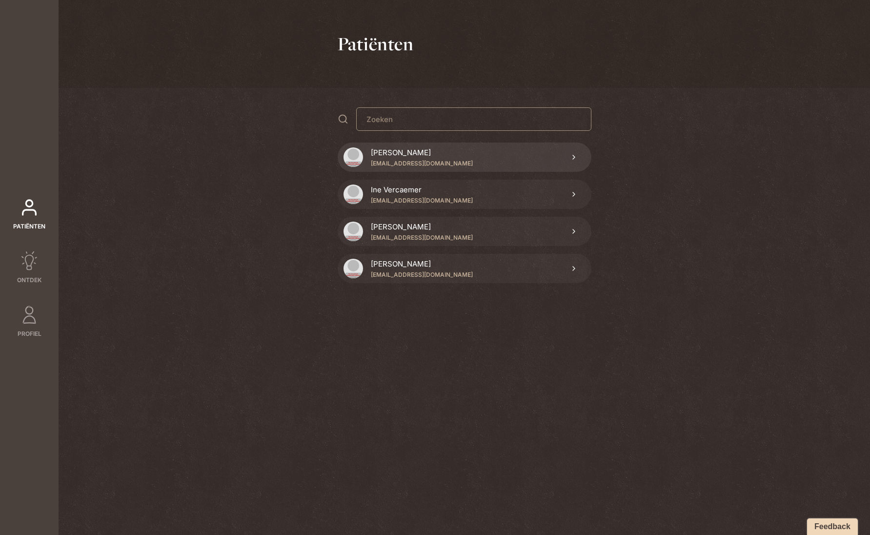
click at [381, 160] on p "[EMAIL_ADDRESS][DOMAIN_NAME]" at bounding box center [422, 163] width 102 height 9
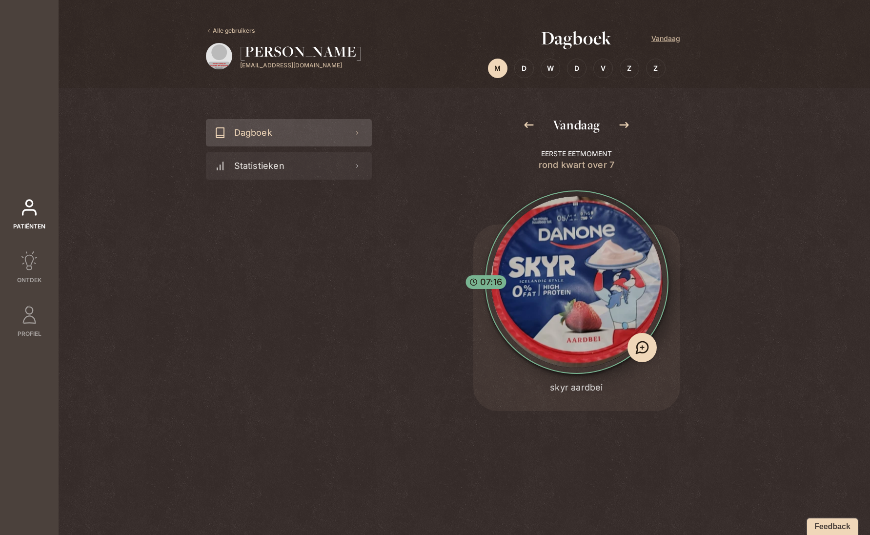
click at [532, 123] on icon at bounding box center [529, 125] width 12 height 12
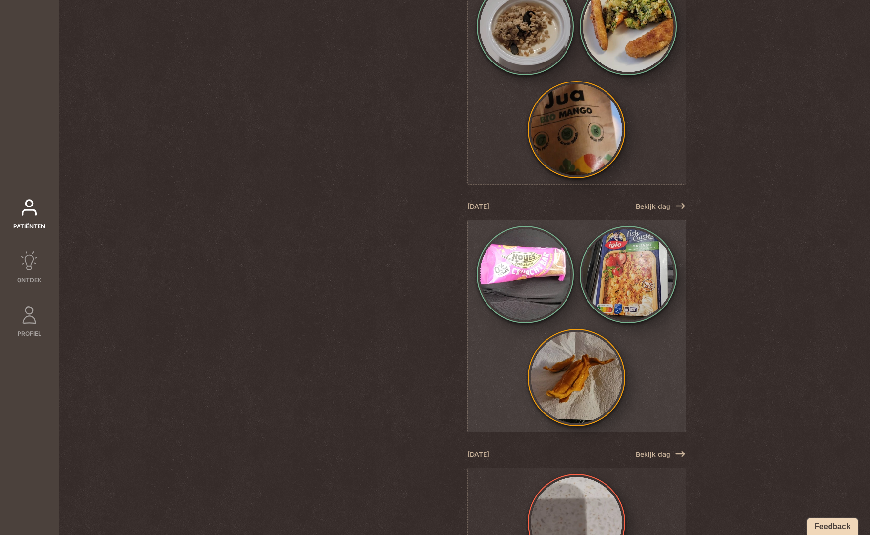
scroll to position [529, 0]
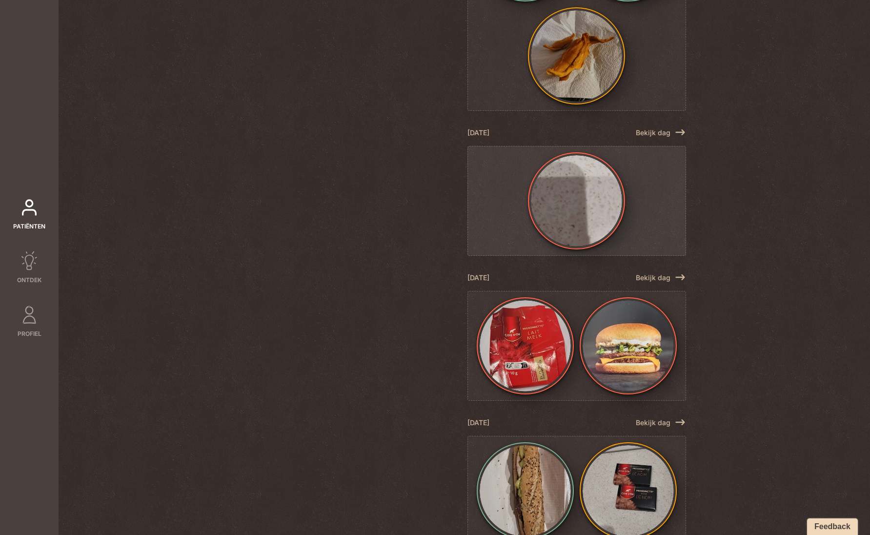
click at [590, 221] on img at bounding box center [576, 200] width 91 height 91
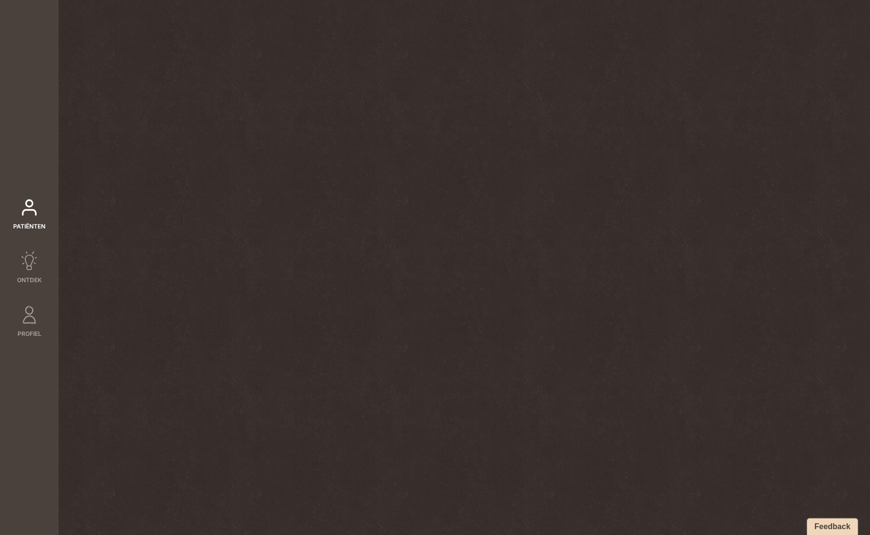
scroll to position [0, 0]
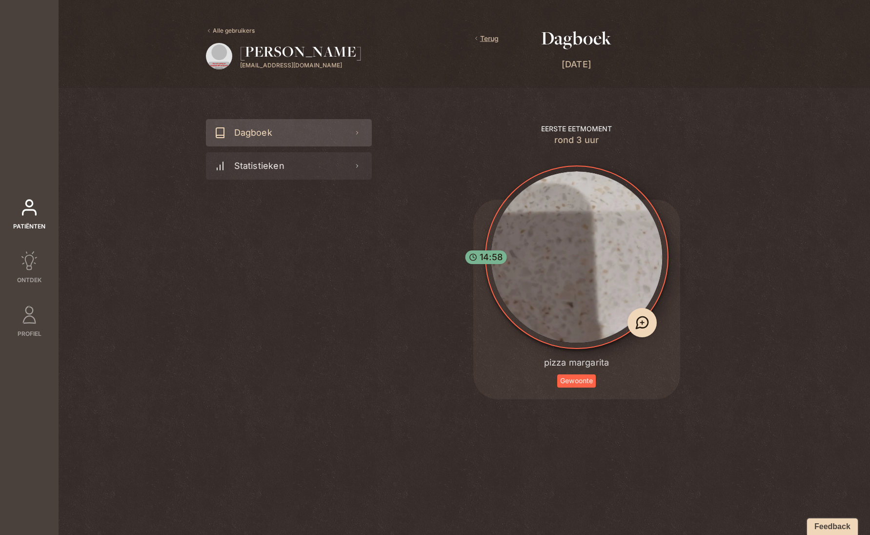
click at [227, 30] on link "Alle gebruikers" at bounding box center [230, 30] width 49 height 9
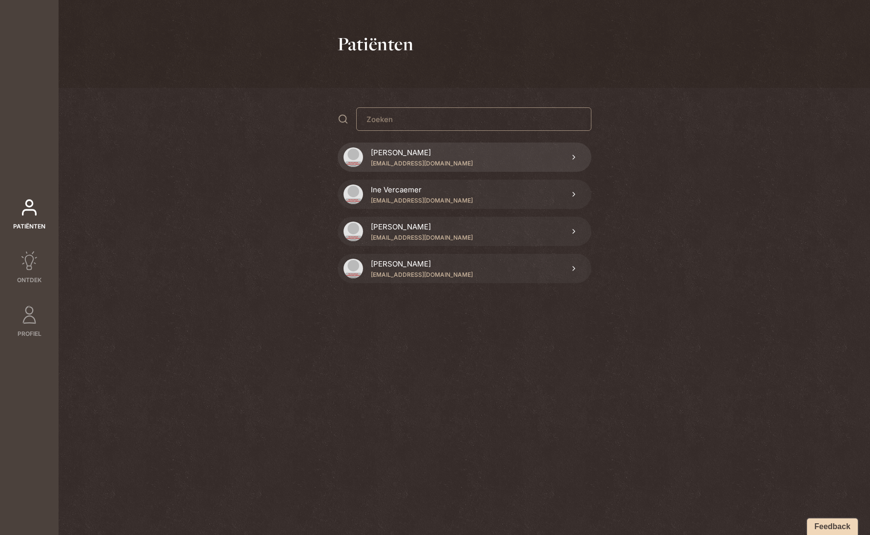
click at [400, 164] on p "[EMAIL_ADDRESS][DOMAIN_NAME]" at bounding box center [422, 163] width 102 height 9
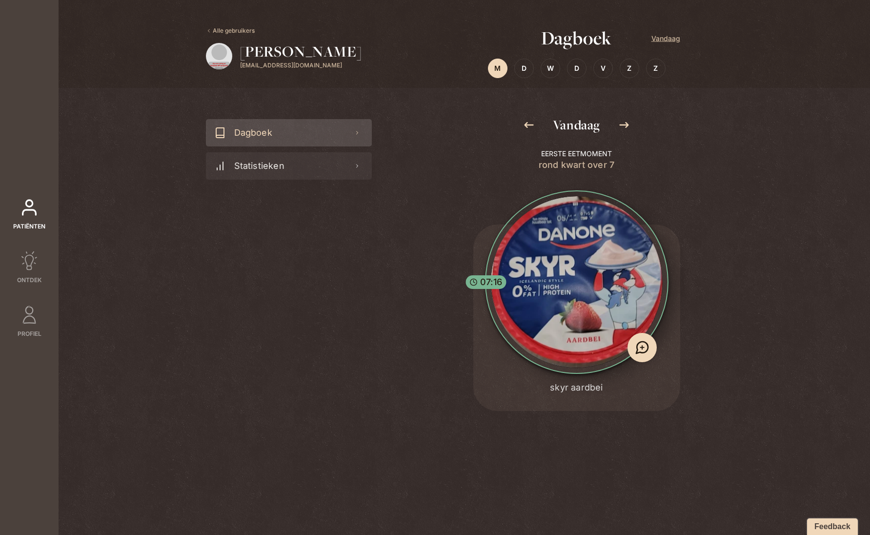
click at [526, 124] on icon at bounding box center [529, 125] width 12 height 12
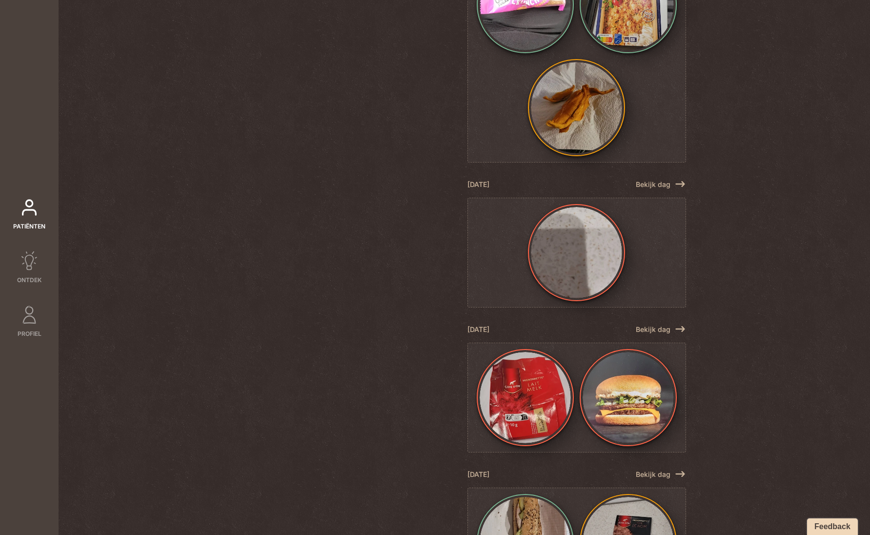
scroll to position [493, 0]
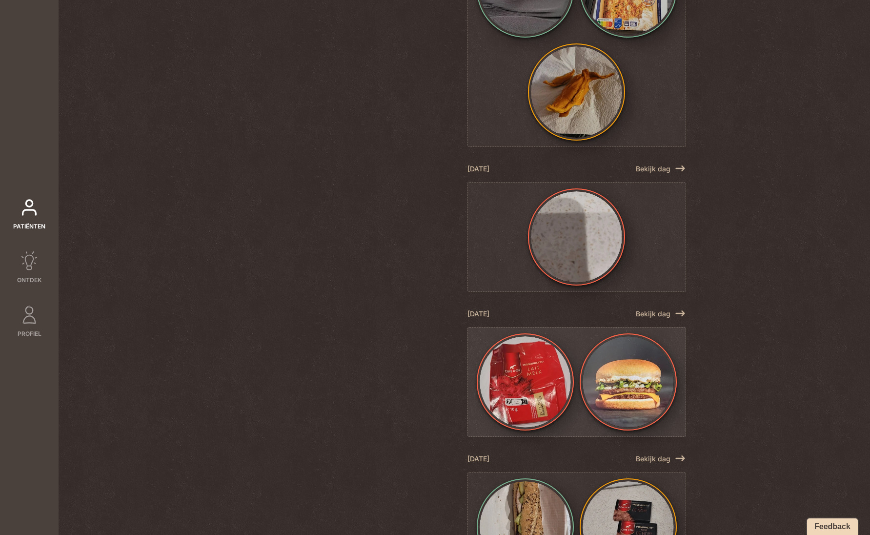
click at [560, 373] on img at bounding box center [525, 381] width 91 height 91
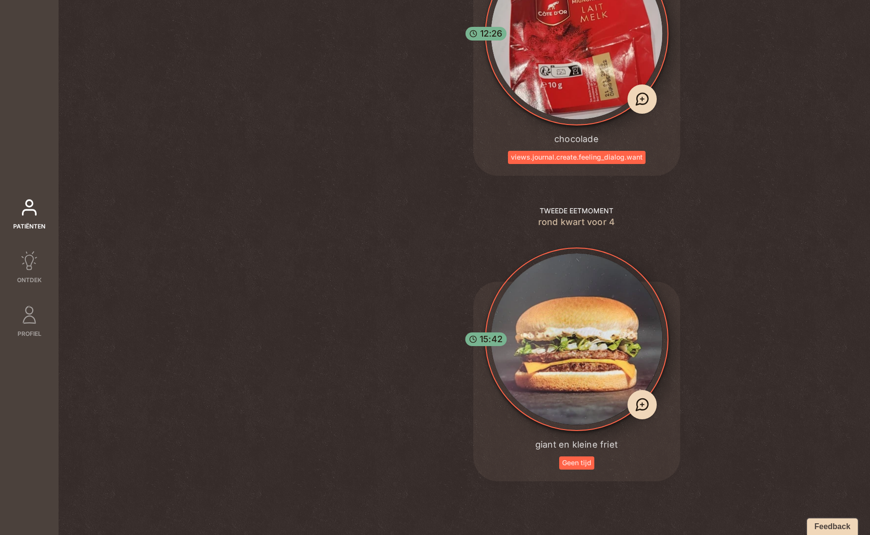
scroll to position [0, 0]
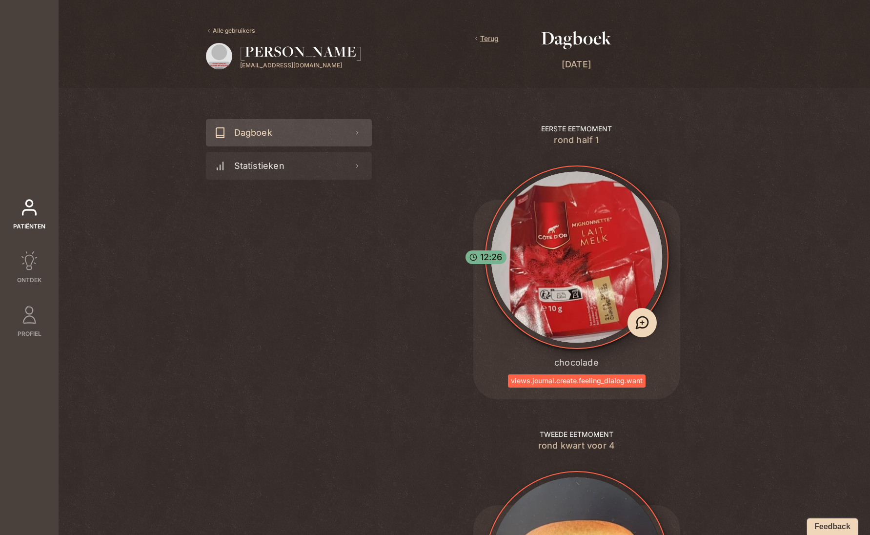
click at [226, 29] on link "Alle gebruikers" at bounding box center [230, 30] width 49 height 9
